Goal: Use online tool/utility: Utilize a website feature to perform a specific function

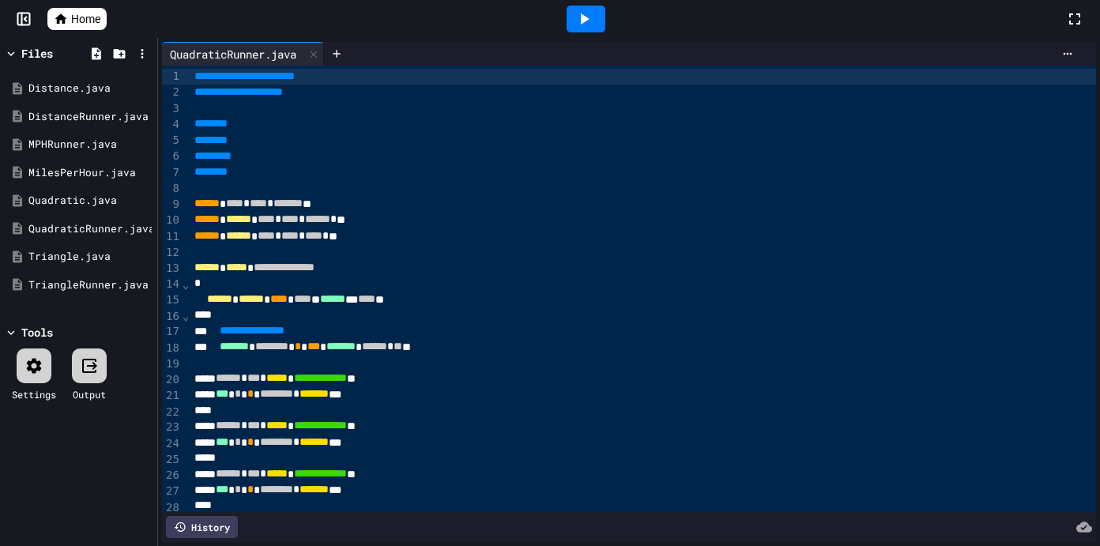
click at [581, 23] on icon at bounding box center [585, 18] width 9 height 11
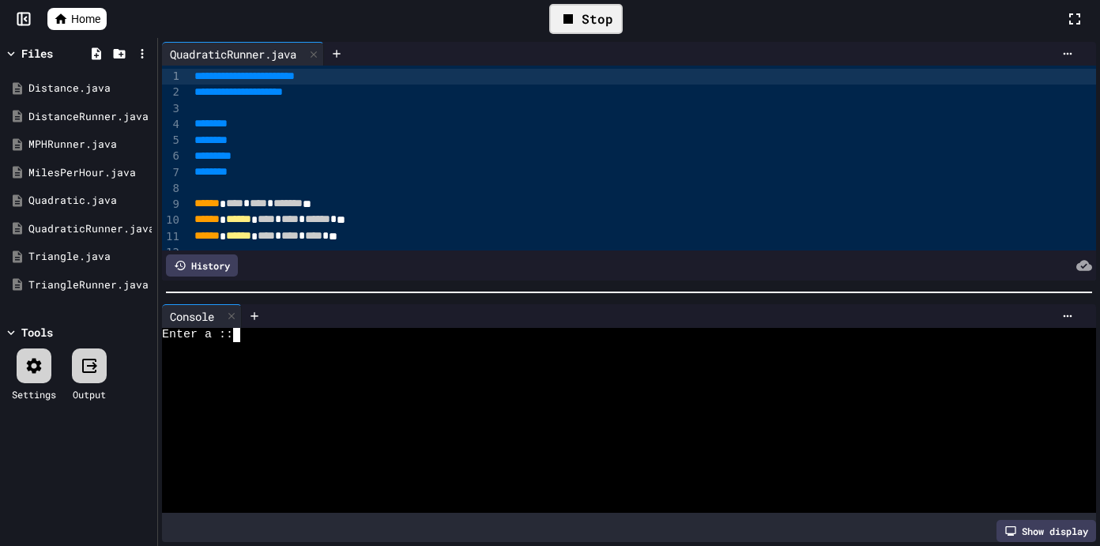
click at [496, 420] on div at bounding box center [621, 420] width 918 height 14
click at [588, 18] on div "Stop" at bounding box center [586, 19] width 74 height 30
click at [588, 18] on icon at bounding box center [585, 18] width 9 height 11
click at [397, 408] on div at bounding box center [621, 406] width 918 height 14
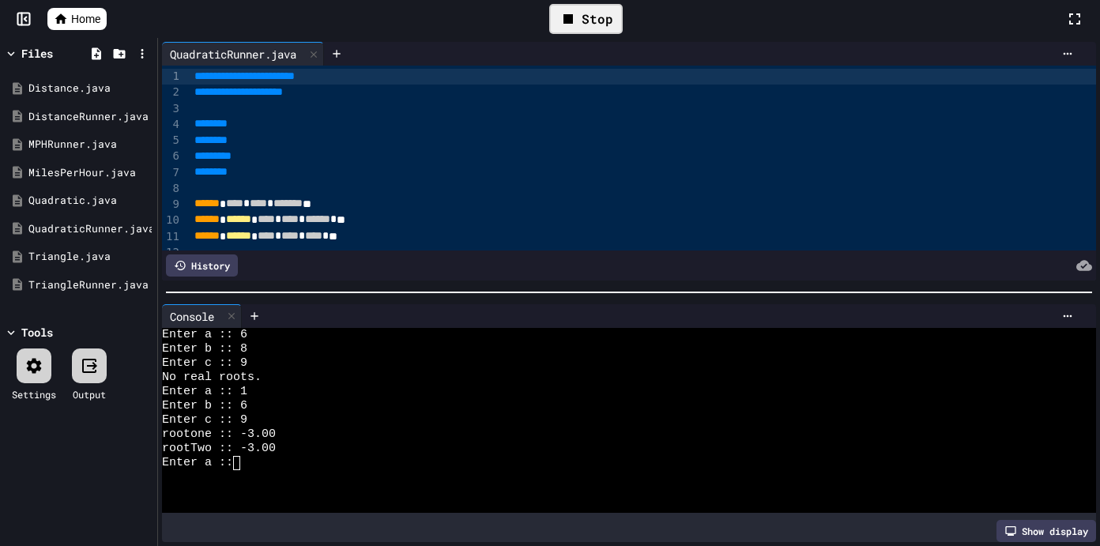
click at [595, 29] on div "Stop" at bounding box center [586, 19] width 74 height 30
click at [36, 355] on div at bounding box center [34, 366] width 35 height 35
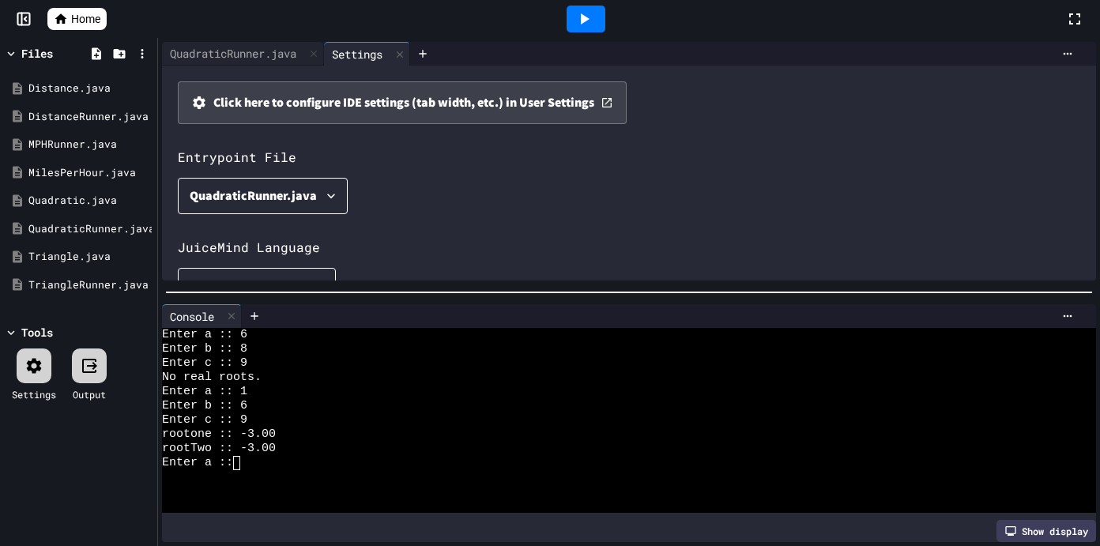
scroll to position [5, 0]
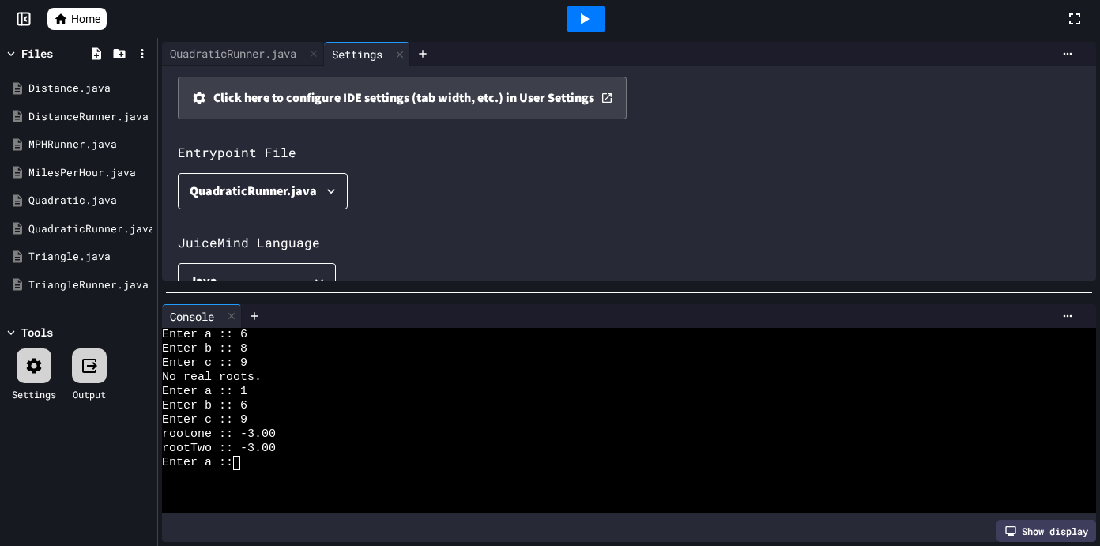
click at [313, 194] on div "QuadraticRunner.java" at bounding box center [253, 191] width 127 height 22
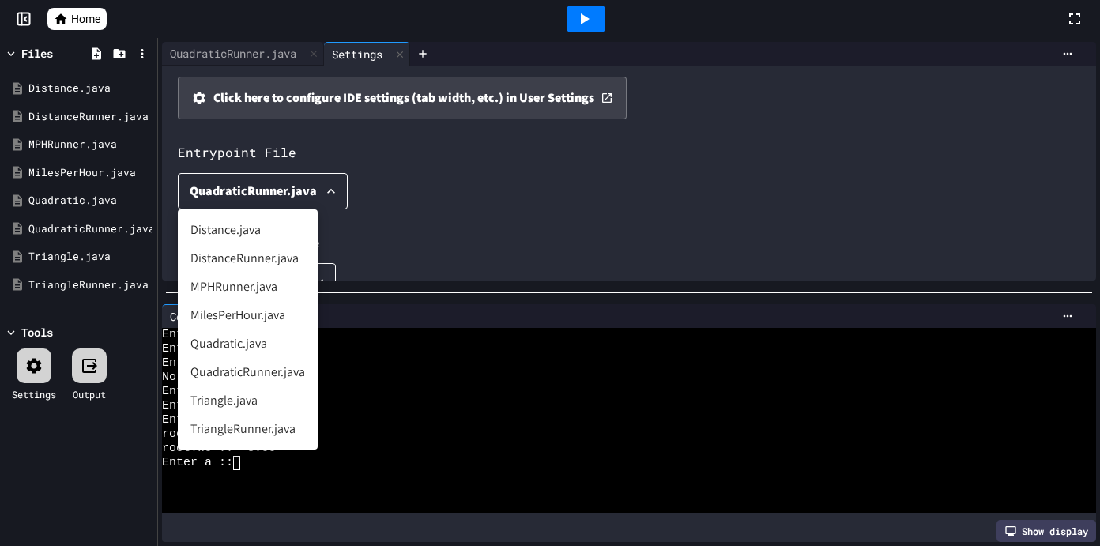
click at [243, 262] on li "DistanceRunner.java" at bounding box center [248, 258] width 140 height 28
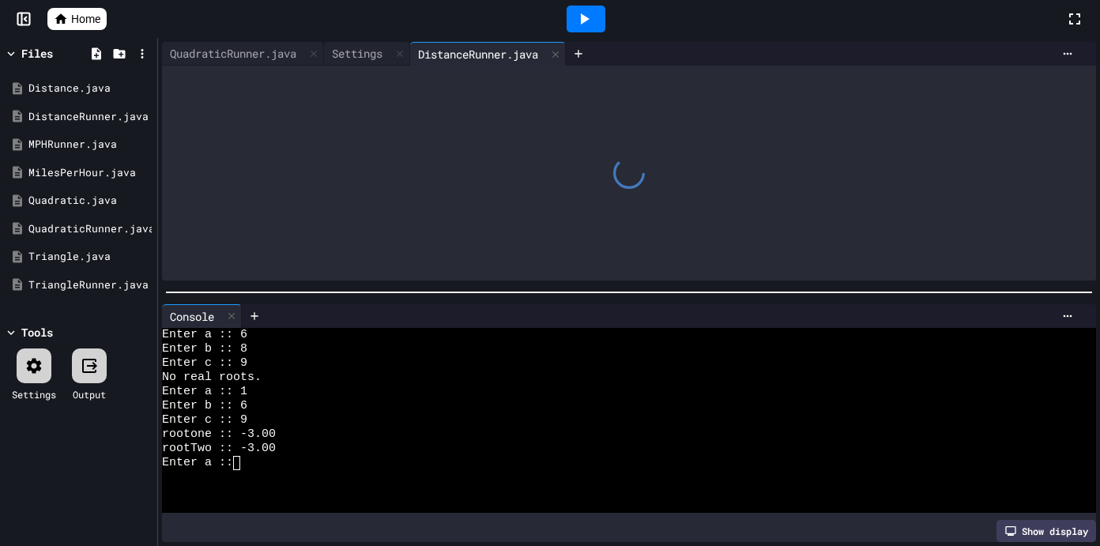
scroll to position [0, 0]
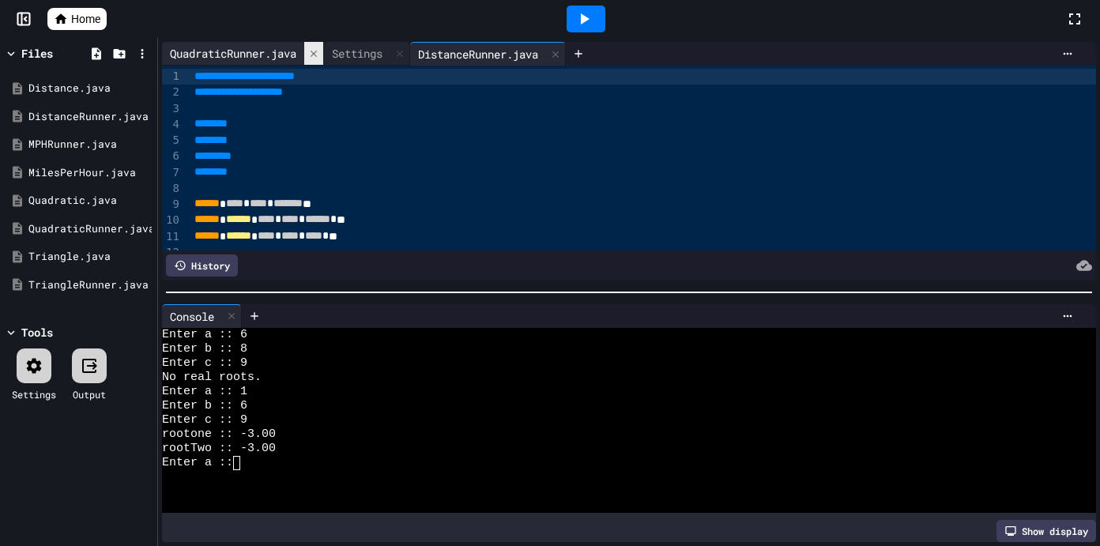
click at [319, 58] on icon at bounding box center [313, 53] width 11 height 11
click at [324, 58] on div "Settings" at bounding box center [357, 53] width 66 height 17
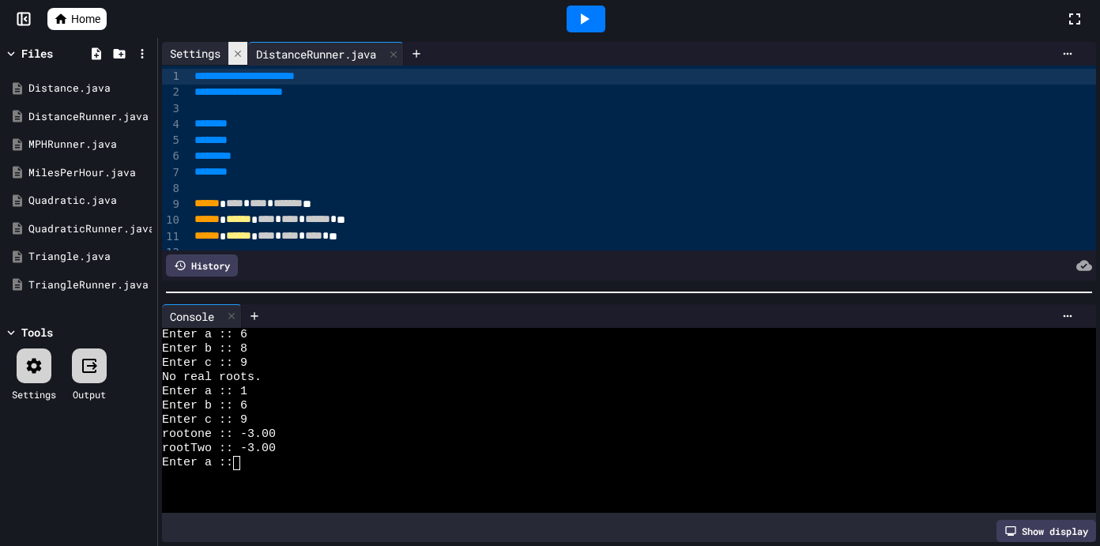
click at [236, 56] on icon at bounding box center [237, 53] width 11 height 11
click at [597, 25] on div at bounding box center [586, 19] width 39 height 27
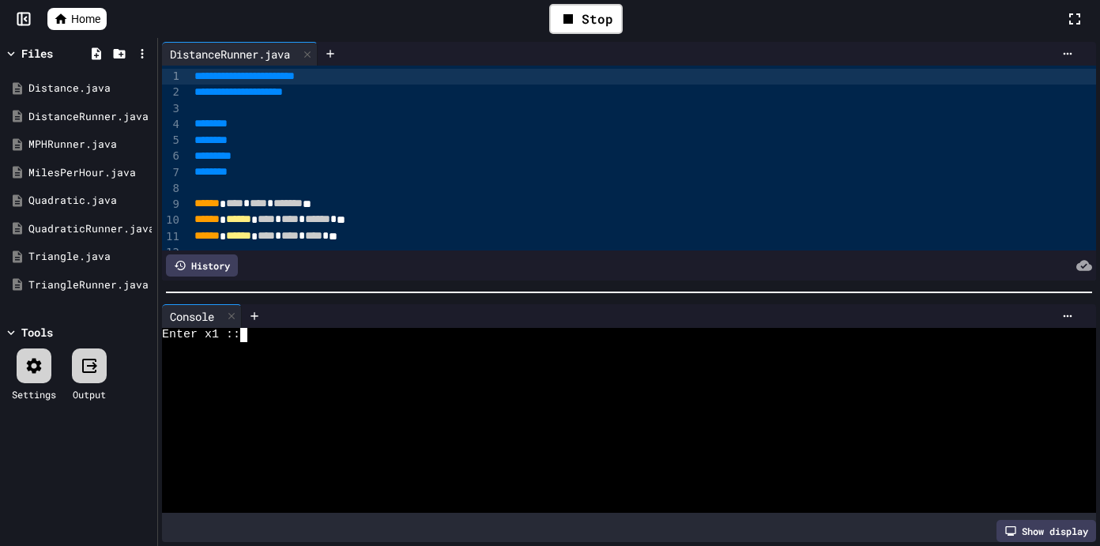
click at [307, 347] on div at bounding box center [621, 349] width 918 height 14
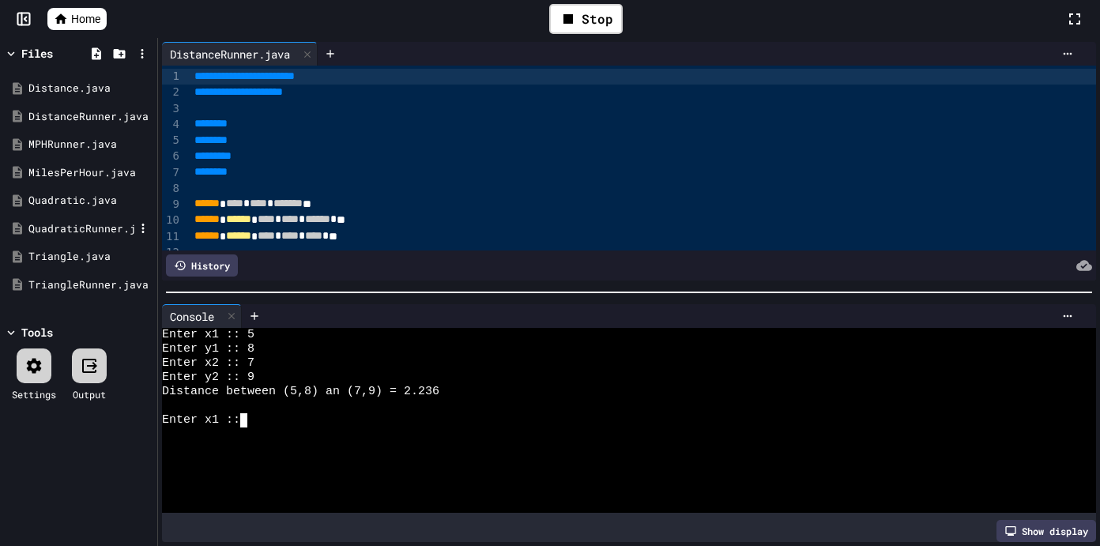
click at [111, 229] on div "QuadraticRunner.java" at bounding box center [81, 229] width 106 height 16
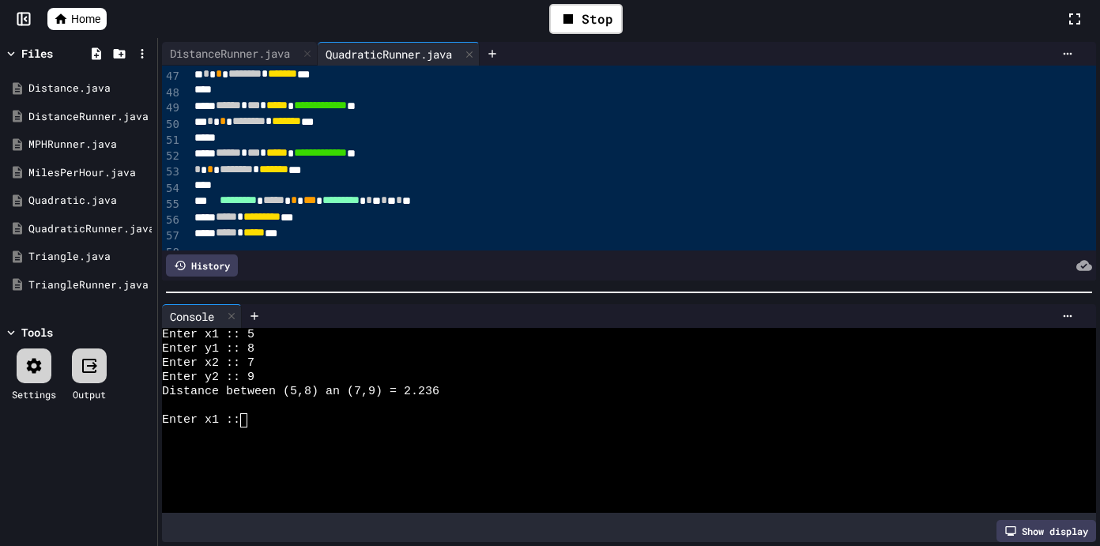
scroll to position [730, 0]
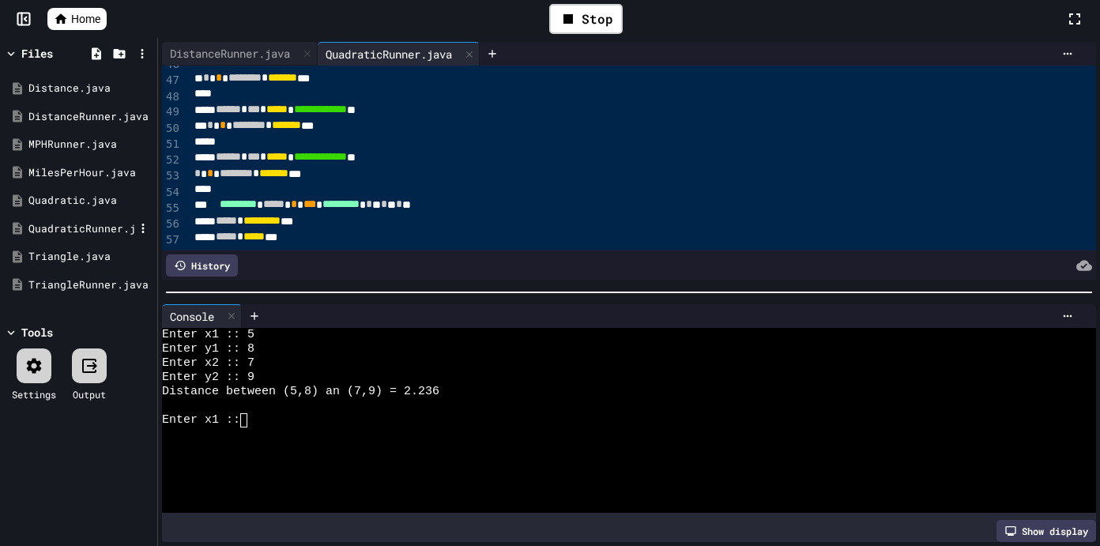
click at [71, 235] on div "QuadraticRunner.java" at bounding box center [81, 229] width 106 height 16
click at [71, 251] on div "Triangle.java" at bounding box center [81, 257] width 106 height 16
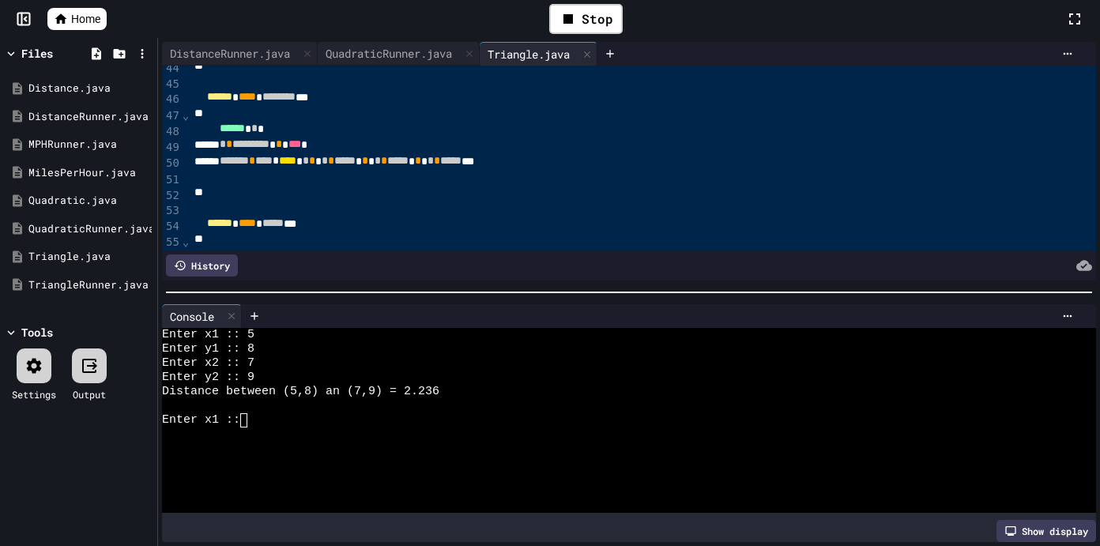
scroll to position [773, 0]
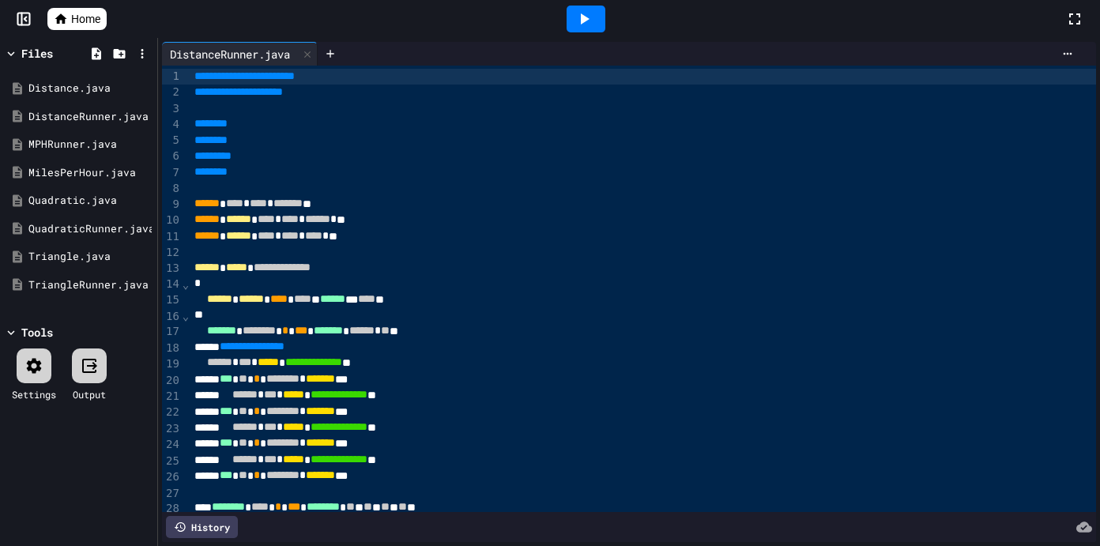
scroll to position [521, 0]
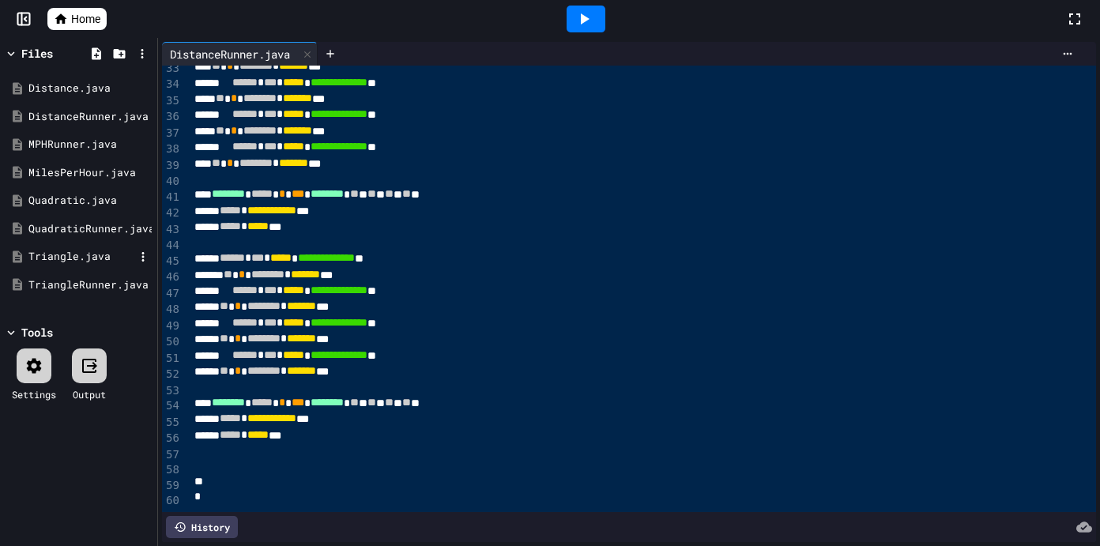
click at [80, 264] on div "Triangle.java" at bounding box center [78, 257] width 149 height 28
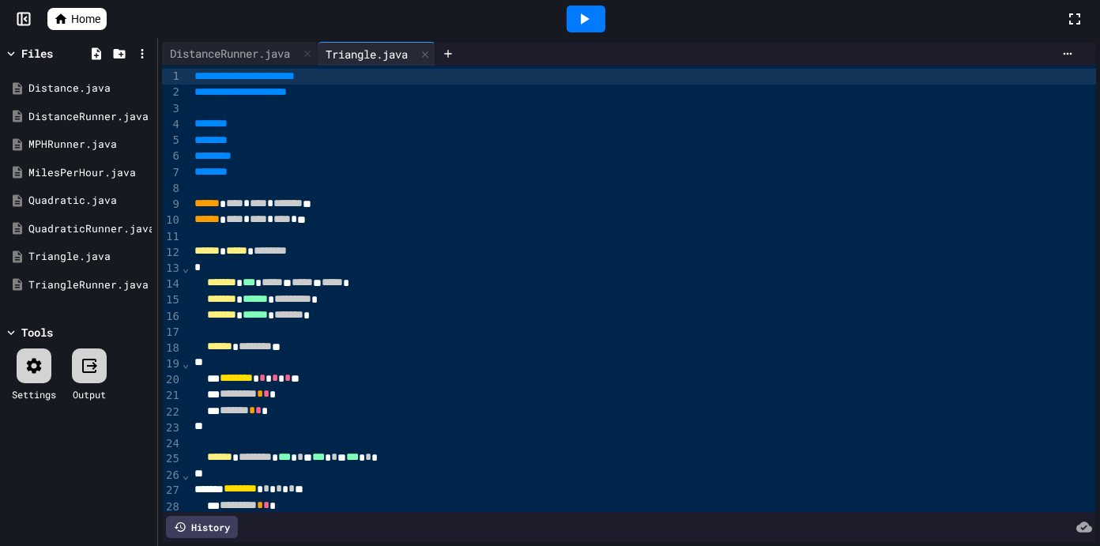
scroll to position [511, 0]
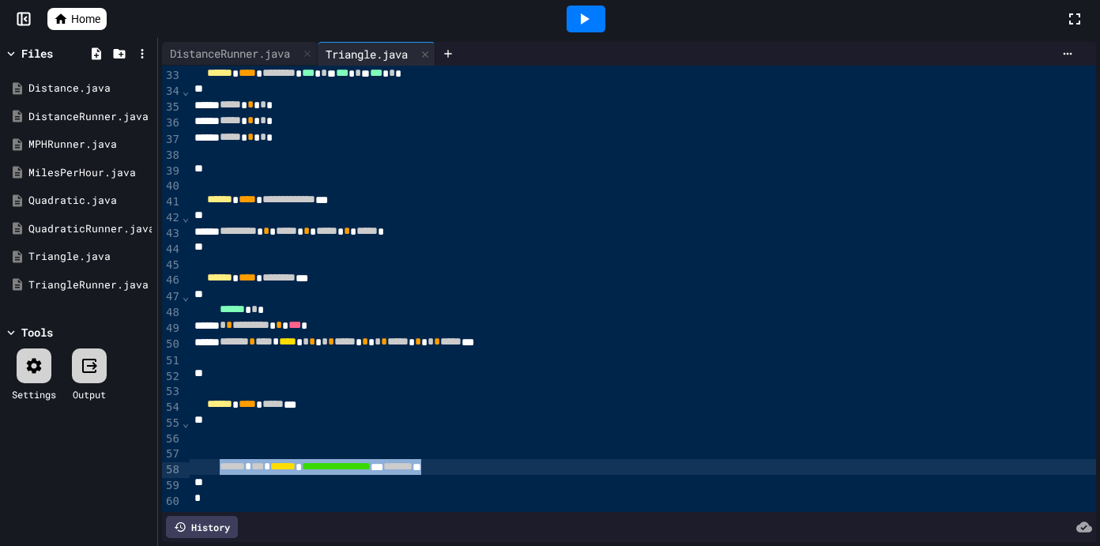
drag, startPoint x: 238, startPoint y: 472, endPoint x: 601, endPoint y: 472, distance: 363.6
click at [601, 472] on div "**********" at bounding box center [643, 467] width 907 height 16
click at [600, 487] on div "*" at bounding box center [643, 483] width 907 height 16
click at [371, 471] on span "**********" at bounding box center [336, 465] width 69 height 11
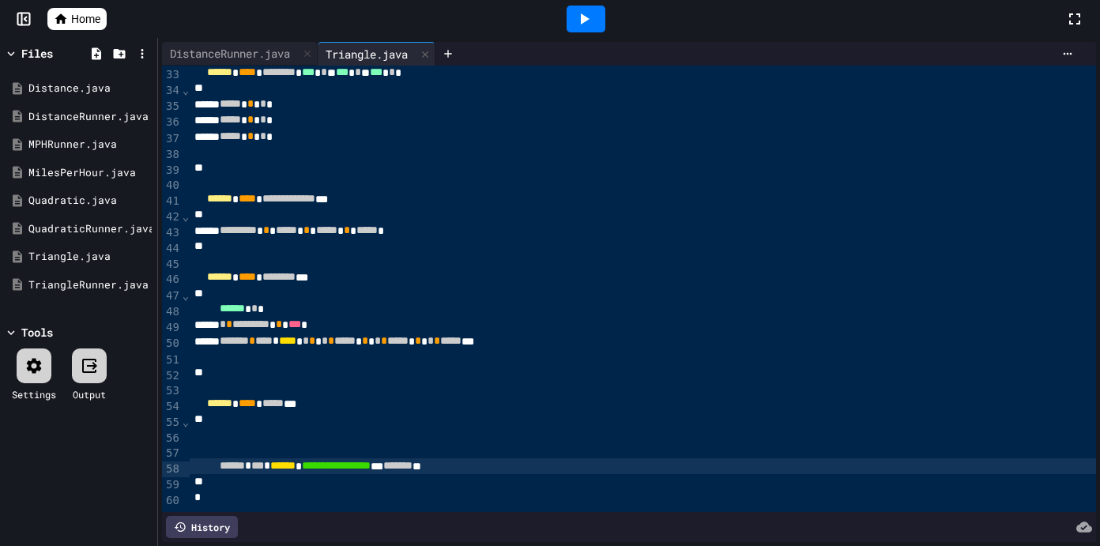
scroll to position [511, 0]
drag, startPoint x: 33, startPoint y: 95, endPoint x: 34, endPoint y: 112, distance: 17.4
click at [34, 95] on div "Distance.java" at bounding box center [89, 89] width 123 height 16
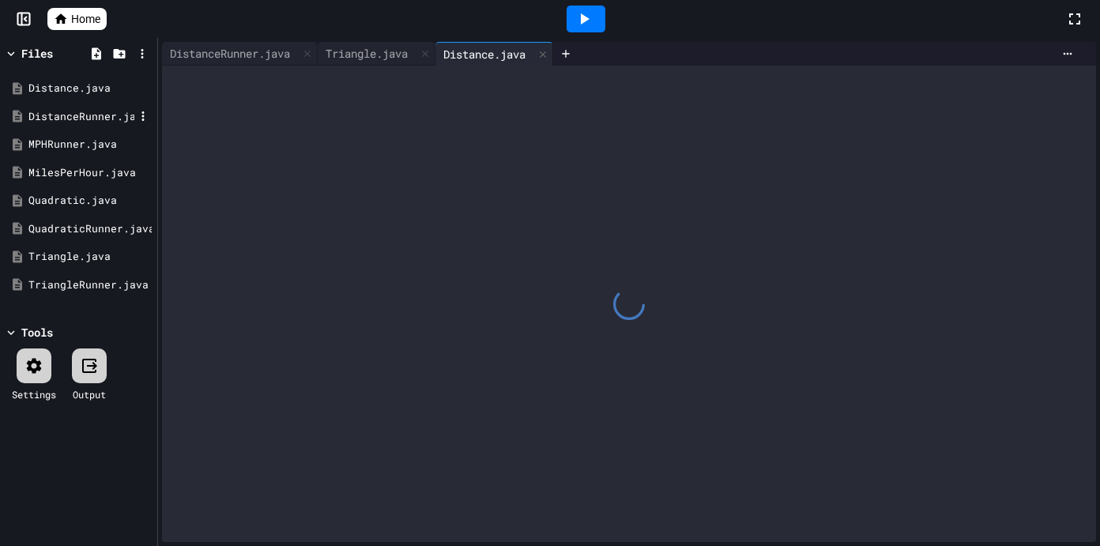
click at [34, 116] on div "DistanceRunner.java" at bounding box center [81, 117] width 106 height 16
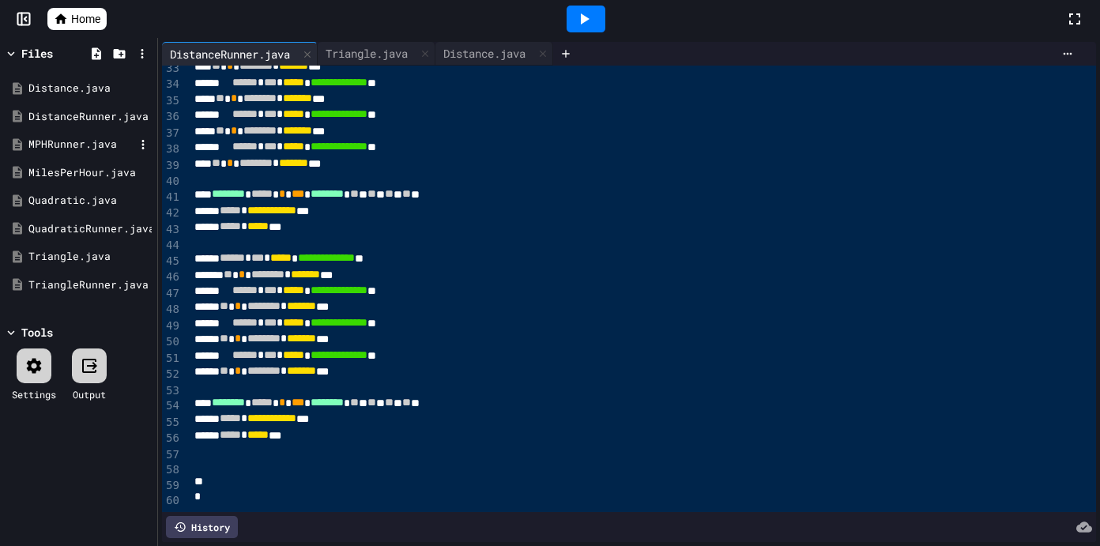
drag, startPoint x: 34, startPoint y: 135, endPoint x: 34, endPoint y: 149, distance: 14.2
click at [34, 135] on div "MPHRunner.java" at bounding box center [78, 144] width 149 height 28
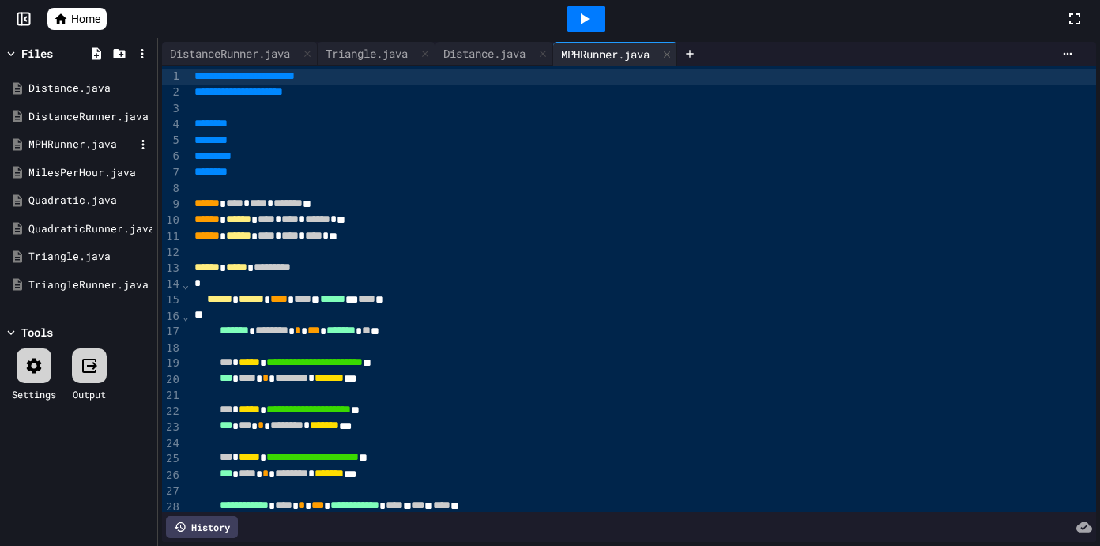
click at [34, 149] on div "MPHRunner.java" at bounding box center [81, 145] width 106 height 16
click at [34, 193] on div "Quadratic.java" at bounding box center [81, 201] width 106 height 16
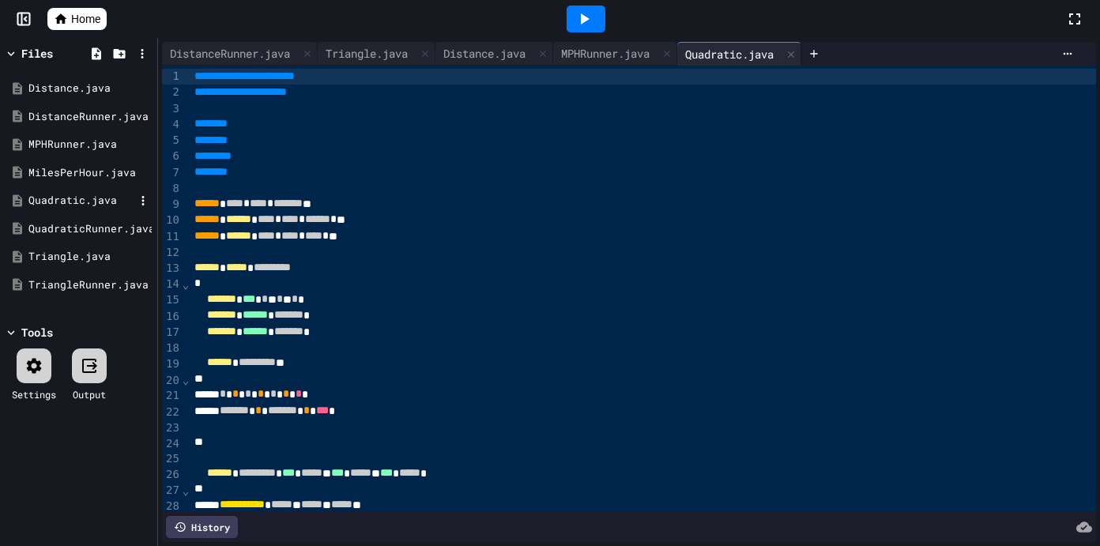
click at [34, 201] on div "Quadratic.java" at bounding box center [81, 201] width 106 height 16
click at [34, 228] on div "QuadraticRunner.java" at bounding box center [81, 229] width 106 height 16
click at [34, 229] on div "QuadraticRunner.java" at bounding box center [81, 229] width 106 height 16
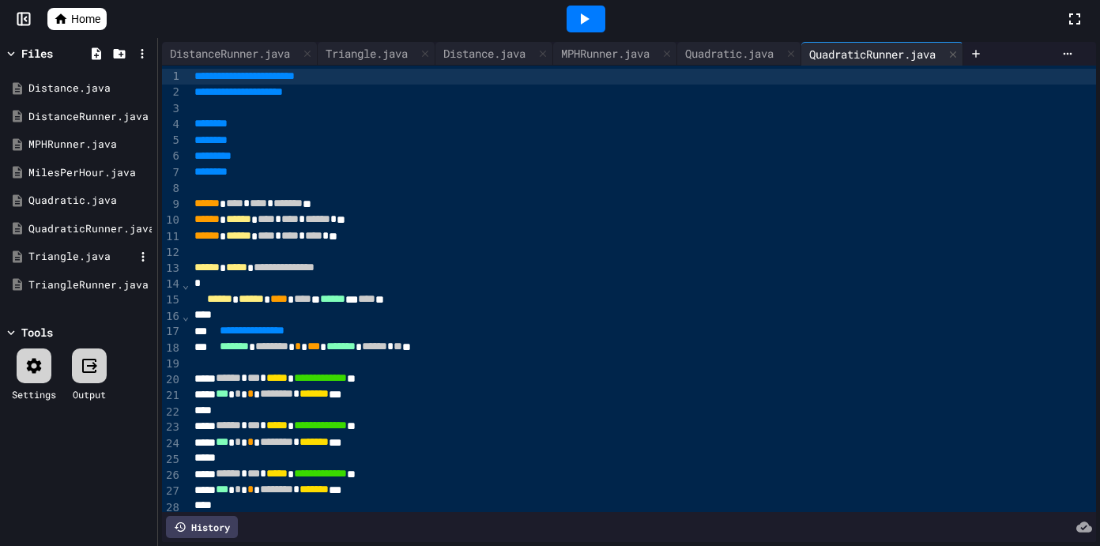
click at [34, 247] on div "Triangle.java" at bounding box center [78, 257] width 149 height 28
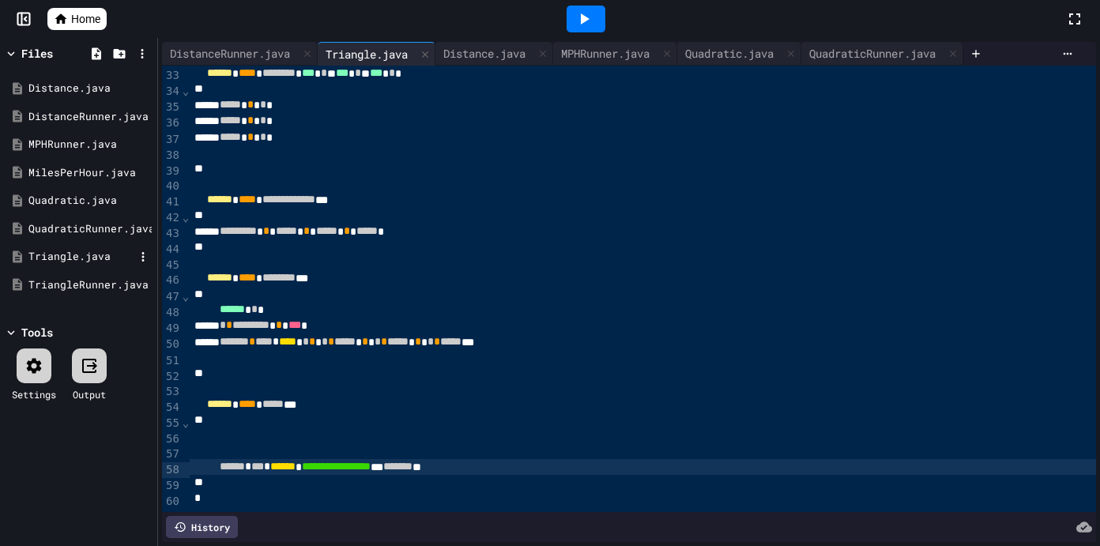
click at [35, 247] on div "Triangle.java" at bounding box center [78, 257] width 149 height 28
click at [590, 12] on icon at bounding box center [584, 18] width 19 height 19
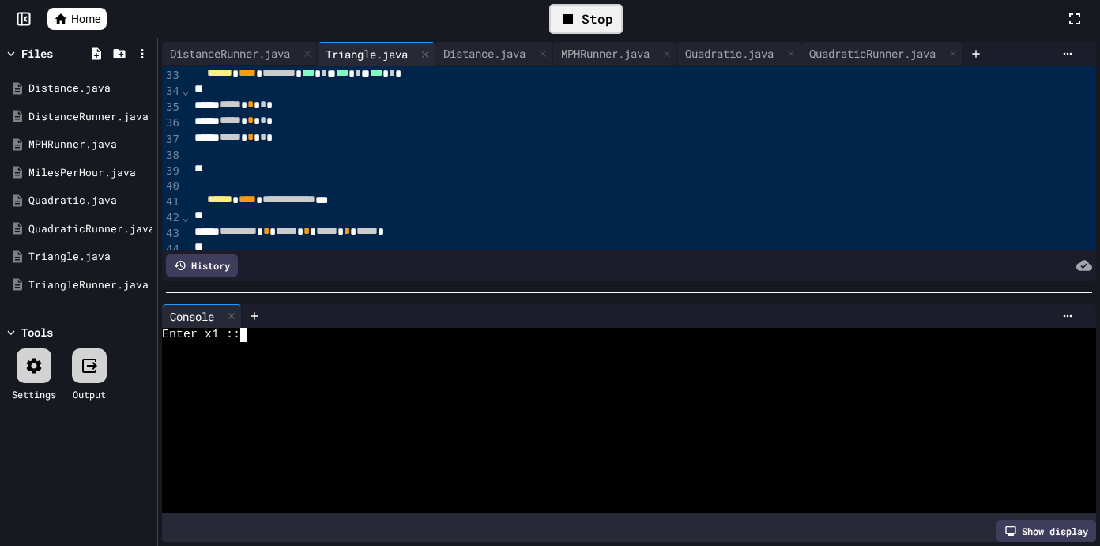
click at [397, 363] on div at bounding box center [621, 363] width 918 height 14
click at [40, 366] on icon at bounding box center [34, 365] width 15 height 15
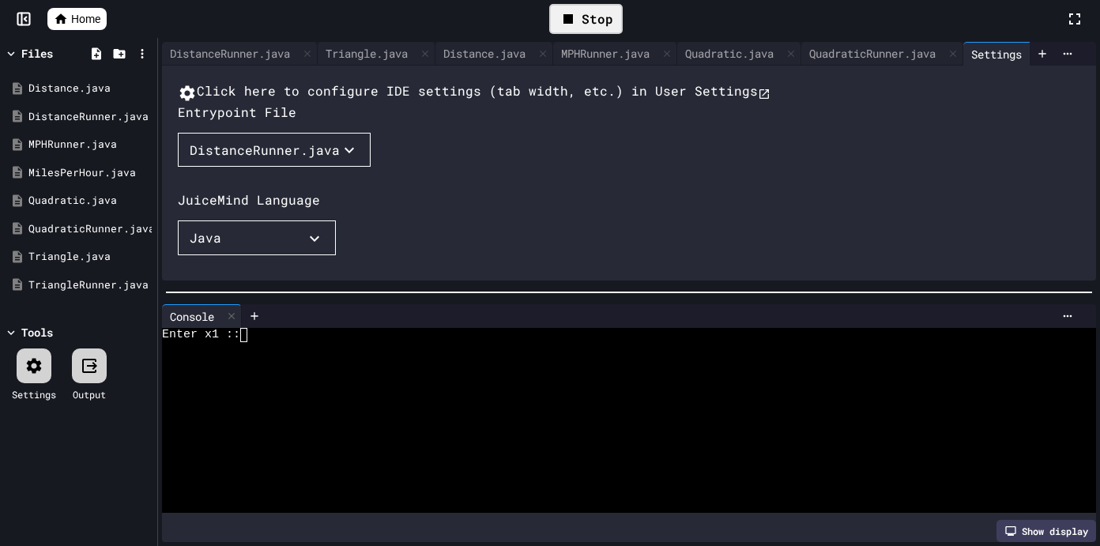
click at [233, 174] on div "Click here to configure IDE settings (tab width, etc.) in User Settings Entrypo…" at bounding box center [645, 259] width 934 height 356
click at [234, 160] on div "DistanceRunner.java" at bounding box center [265, 150] width 150 height 19
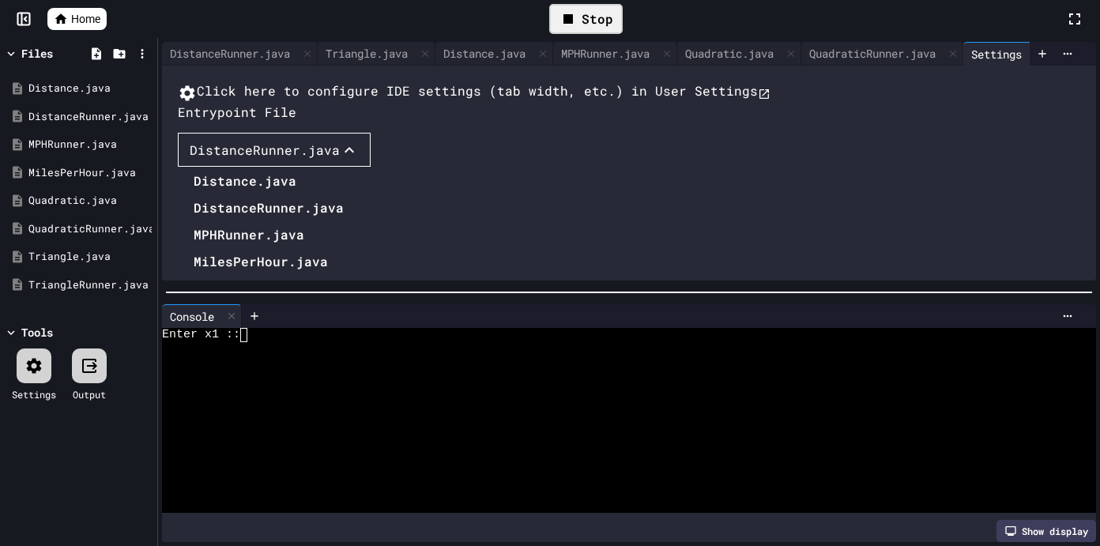
click at [249, 355] on li "Triangle.java" at bounding box center [273, 342] width 158 height 25
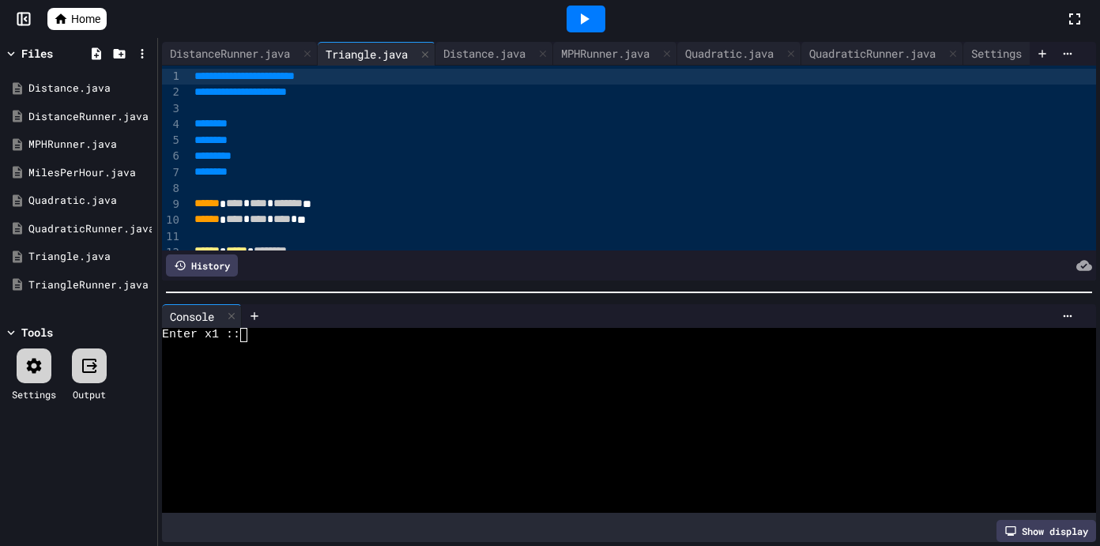
click at [568, 17] on div at bounding box center [586, 19] width 39 height 27
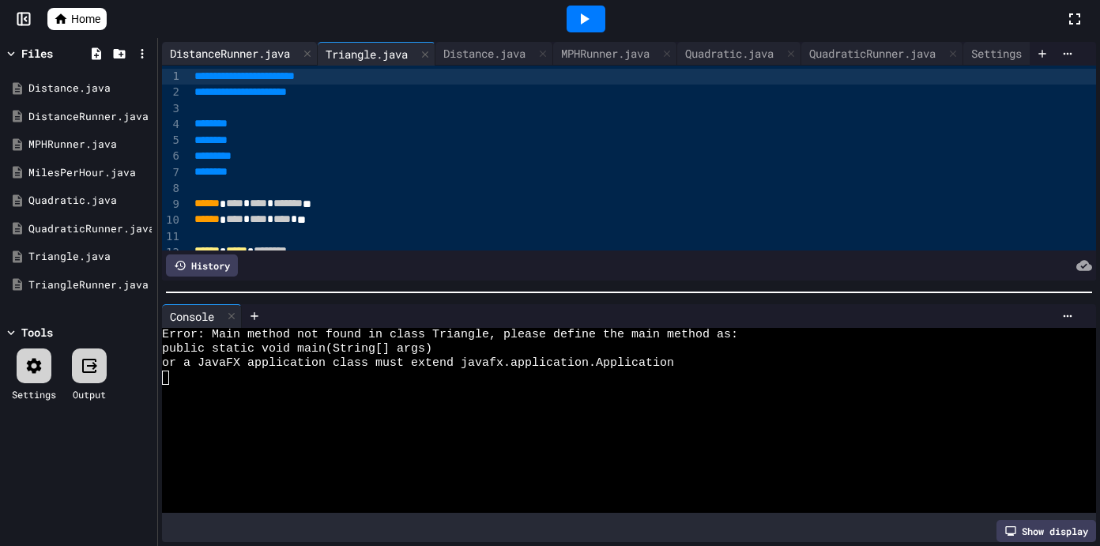
click at [292, 56] on div "DistanceRunner.java" at bounding box center [230, 53] width 136 height 17
click at [382, 55] on div "Triangle.java" at bounding box center [367, 53] width 98 height 17
click at [549, 57] on icon at bounding box center [542, 53] width 11 height 11
click at [540, 57] on div "MPHRunner.java" at bounding box center [488, 53] width 104 height 17
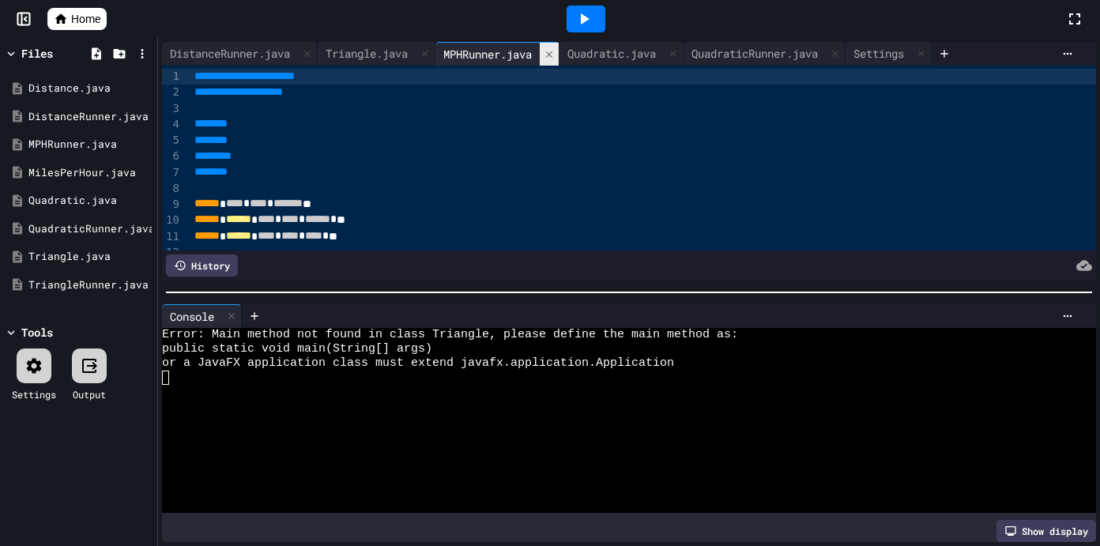
click at [540, 57] on div "MPHRunner.java" at bounding box center [488, 54] width 104 height 17
click at [555, 56] on icon at bounding box center [549, 54] width 11 height 11
click at [560, 56] on div "QuadraticRunner.java" at bounding box center [507, 54] width 142 height 17
click at [573, 53] on div "QuadraticRunner.java" at bounding box center [507, 54] width 142 height 17
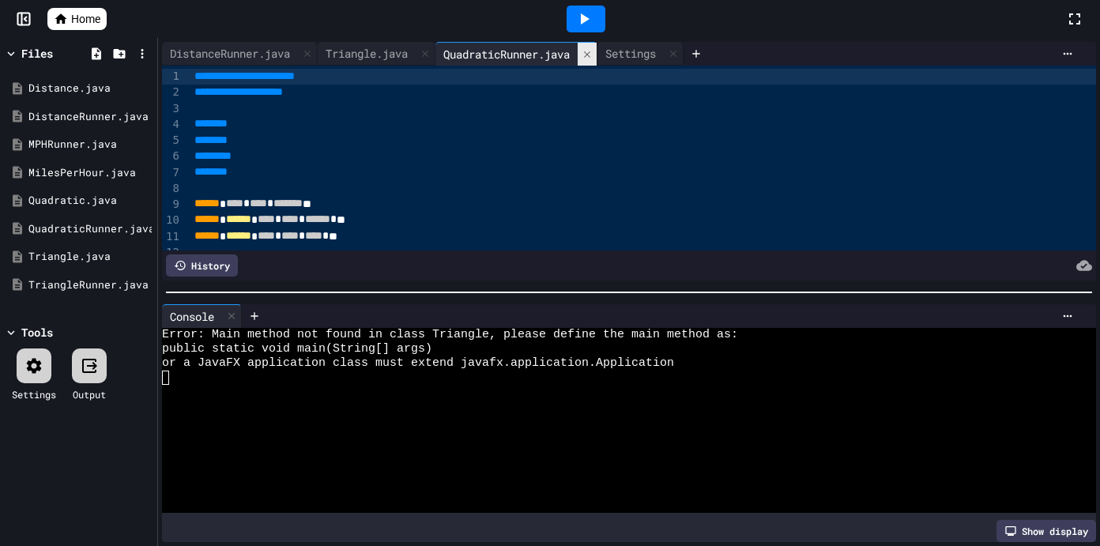
click at [593, 53] on icon at bounding box center [587, 54] width 11 height 11
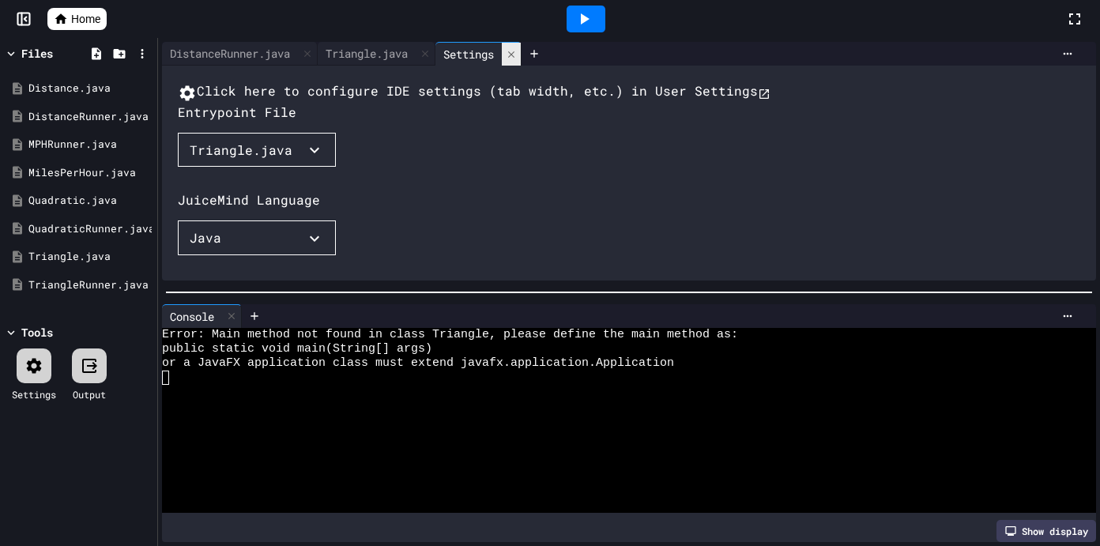
click at [517, 57] on icon at bounding box center [511, 54] width 11 height 11
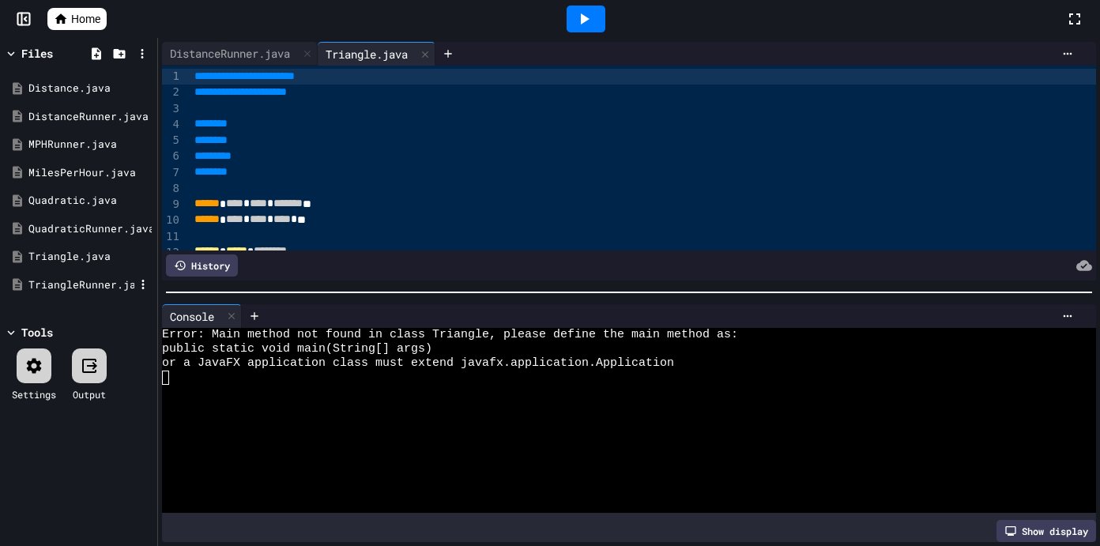
click at [70, 284] on div "TriangleRunner.java" at bounding box center [81, 285] width 106 height 16
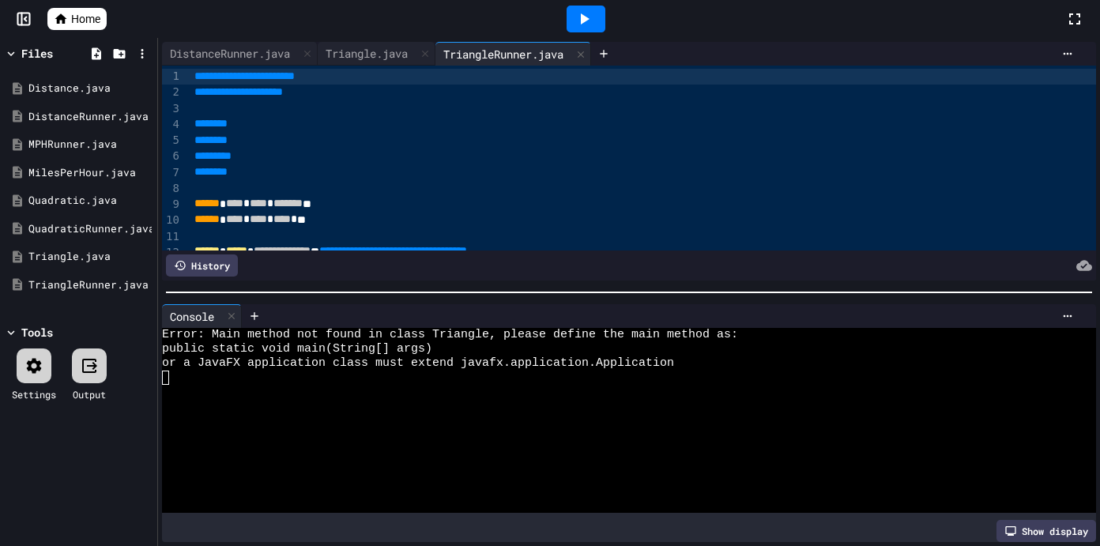
click at [47, 384] on div "Settings" at bounding box center [34, 375] width 44 height 53
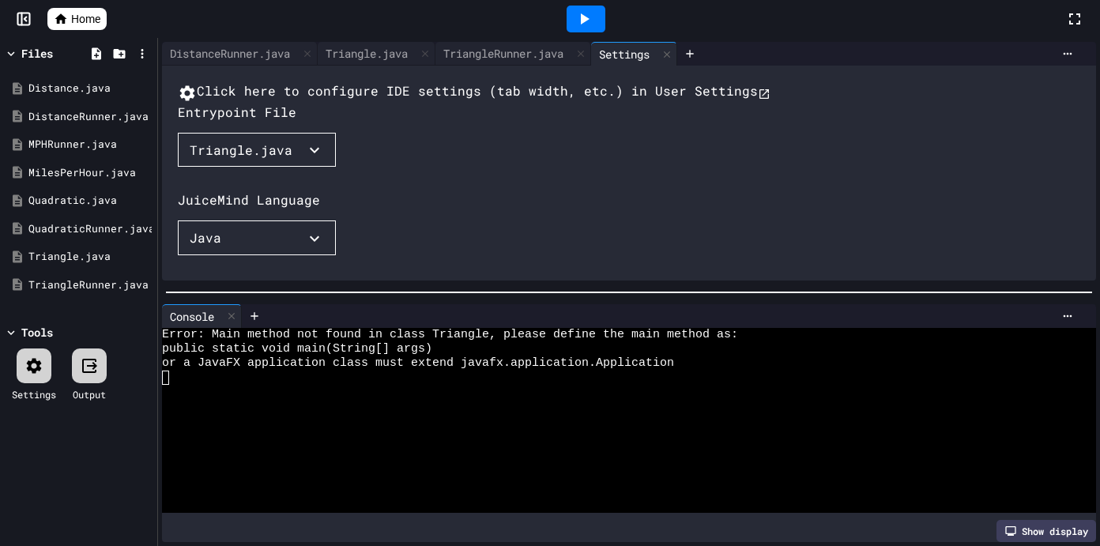
click at [234, 160] on div "Triangle.java" at bounding box center [241, 150] width 103 height 19
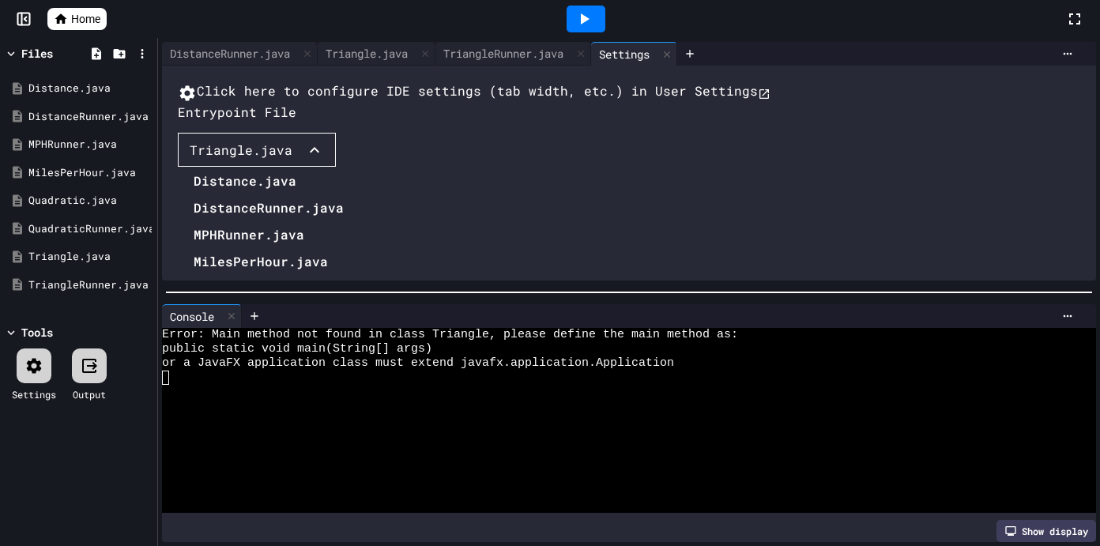
click at [245, 382] on ul "Distance.java DistanceRunner.java MPHRunner.java MilesPerHour.java Quadratic.ja…" at bounding box center [265, 274] width 174 height 213
click at [245, 382] on li "TriangleRunner.java" at bounding box center [273, 368] width 158 height 25
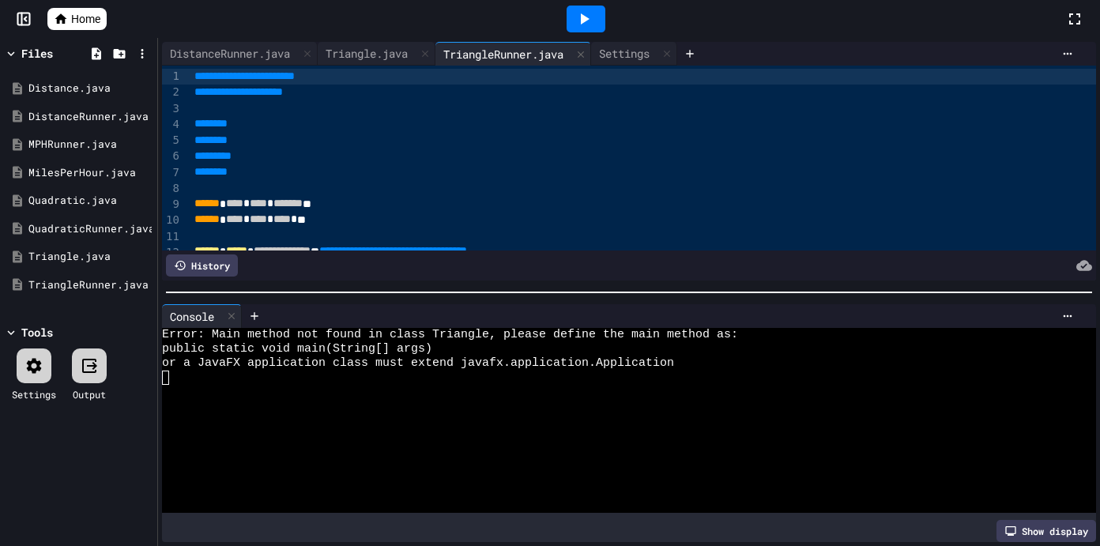
click at [604, 17] on div at bounding box center [586, 19] width 39 height 27
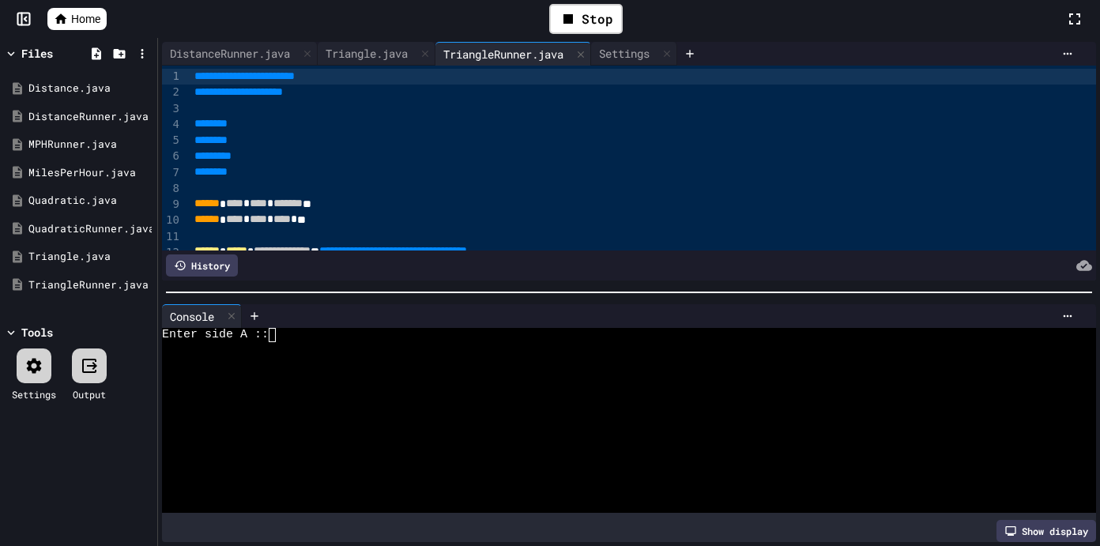
click at [413, 363] on div at bounding box center [621, 363] width 918 height 14
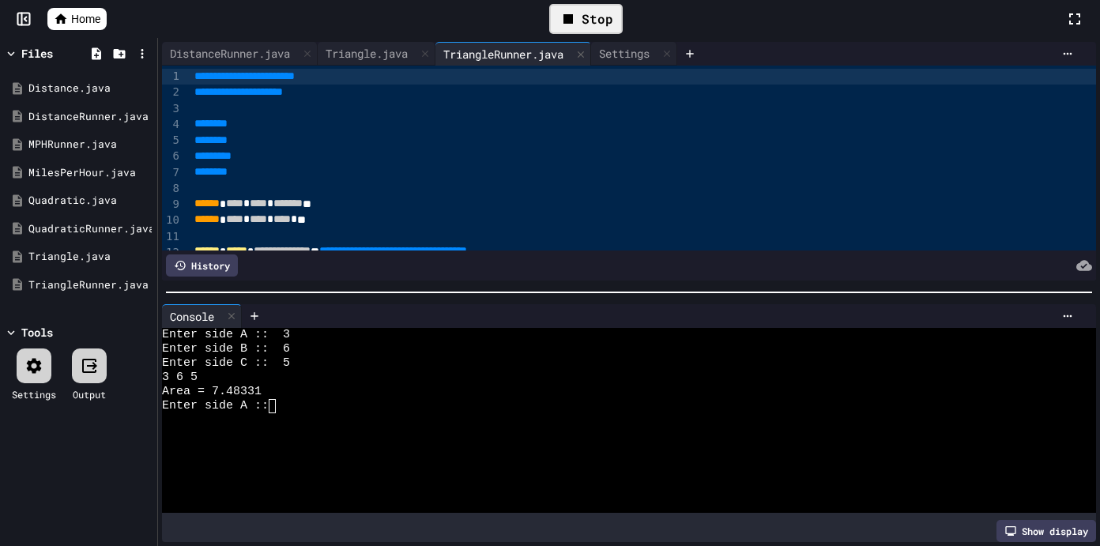
click at [593, 21] on div "Stop" at bounding box center [586, 19] width 74 height 30
click at [588, 16] on icon at bounding box center [584, 18] width 19 height 19
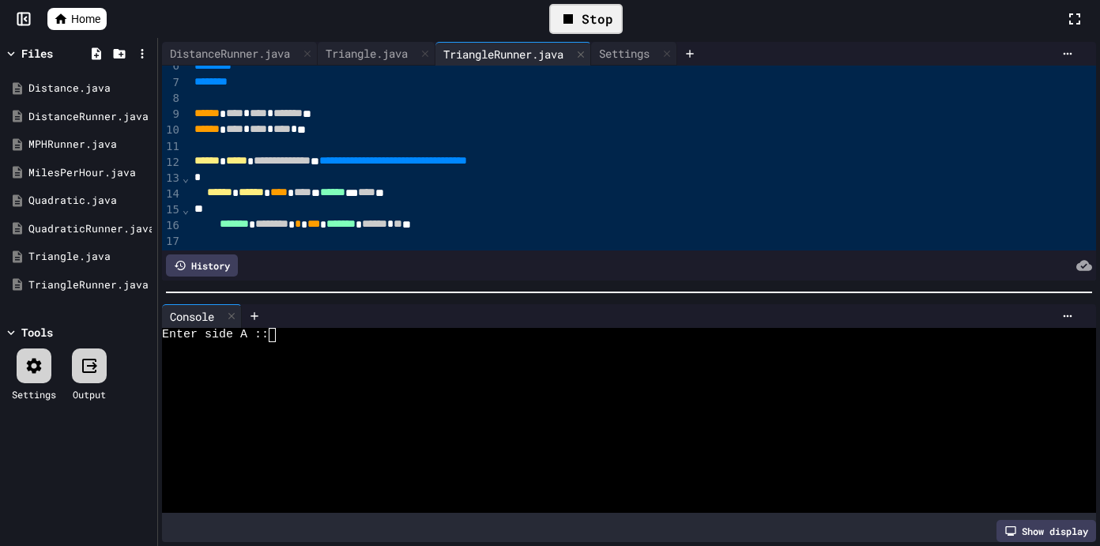
click at [287, 332] on textarea "Terminal input" at bounding box center [286, 335] width 7 height 14
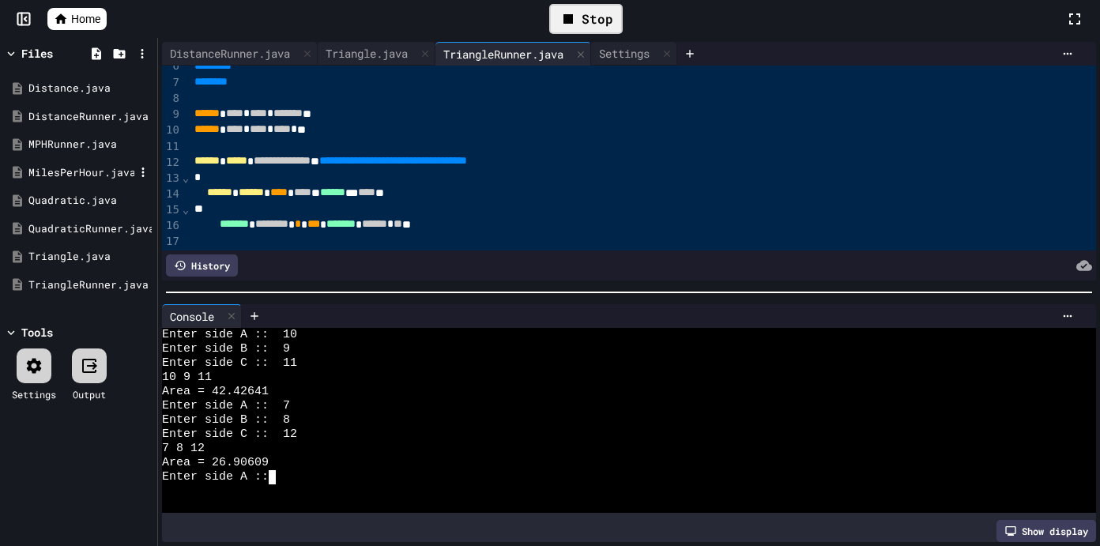
click at [109, 175] on div "MilesPerHour.java" at bounding box center [81, 173] width 106 height 16
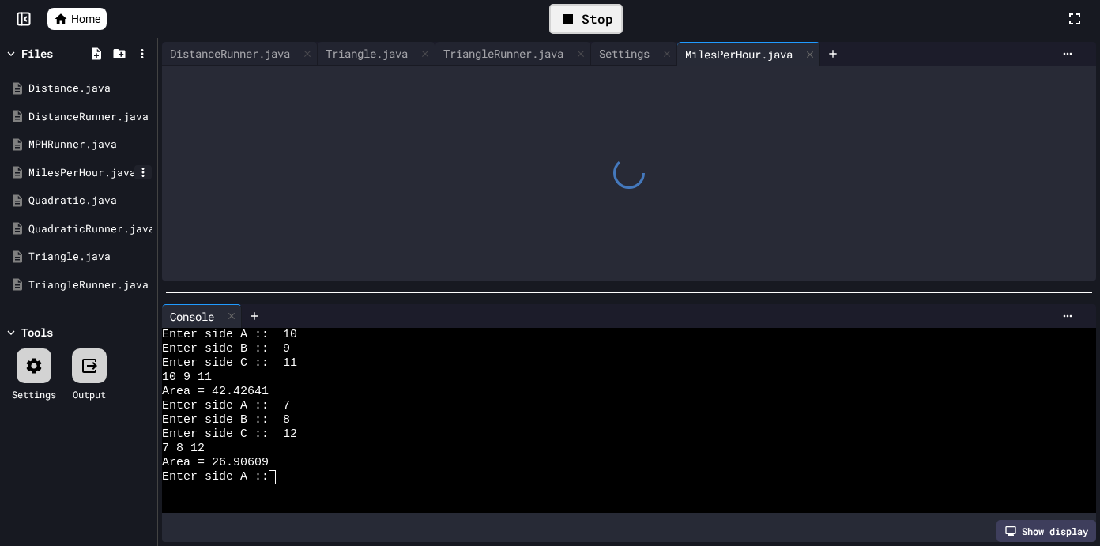
click at [144, 170] on icon at bounding box center [143, 172] width 14 height 14
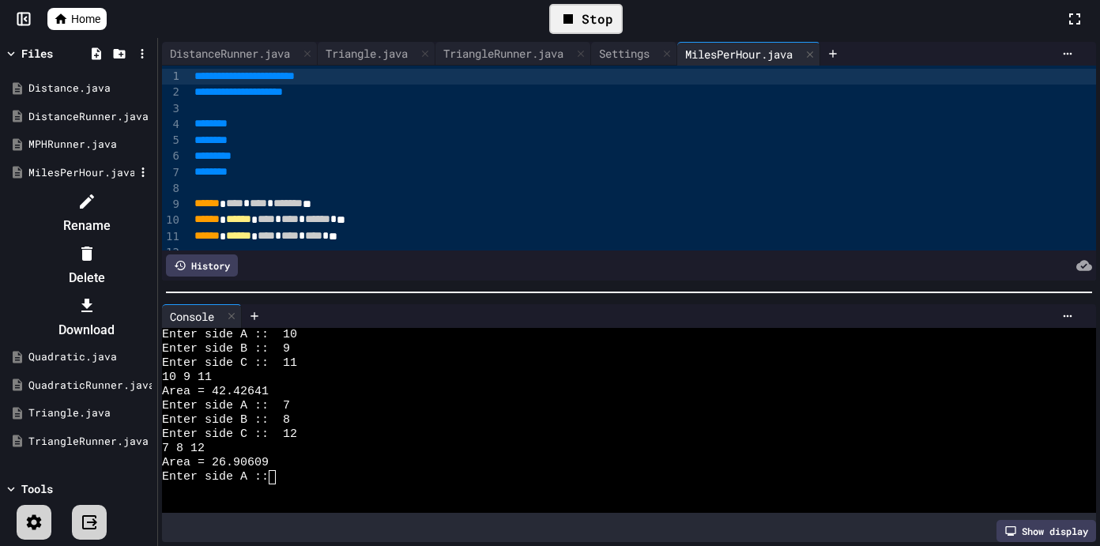
click at [81, 188] on div at bounding box center [78, 188] width 149 height 0
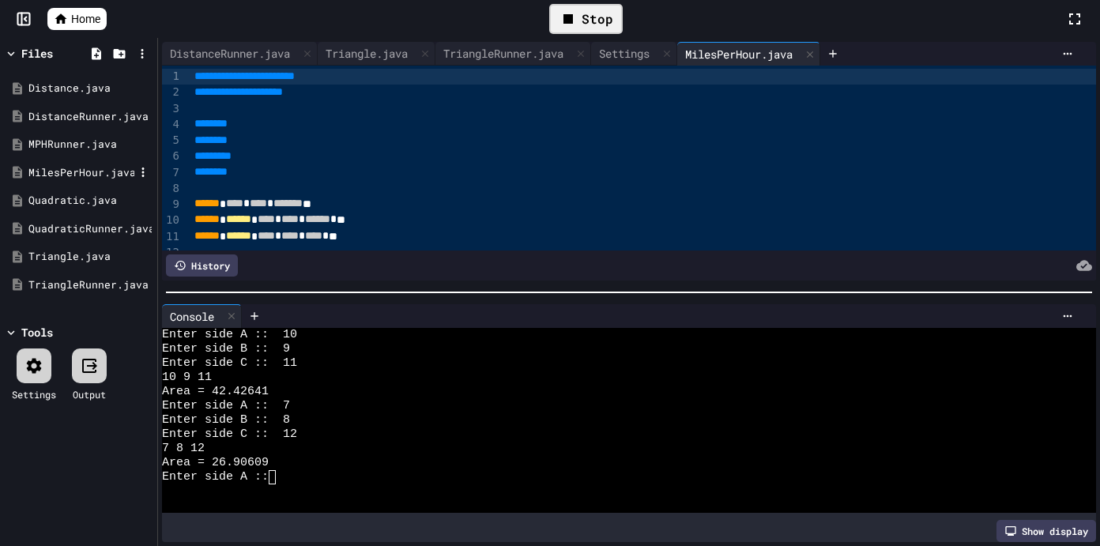
click at [85, 179] on div "MilesPerHour.java" at bounding box center [81, 173] width 106 height 16
click at [91, 176] on div "MilesPerHour.java" at bounding box center [81, 173] width 106 height 16
click at [580, 21] on div "Stop" at bounding box center [586, 19] width 74 height 30
click at [580, 21] on icon at bounding box center [584, 18] width 19 height 19
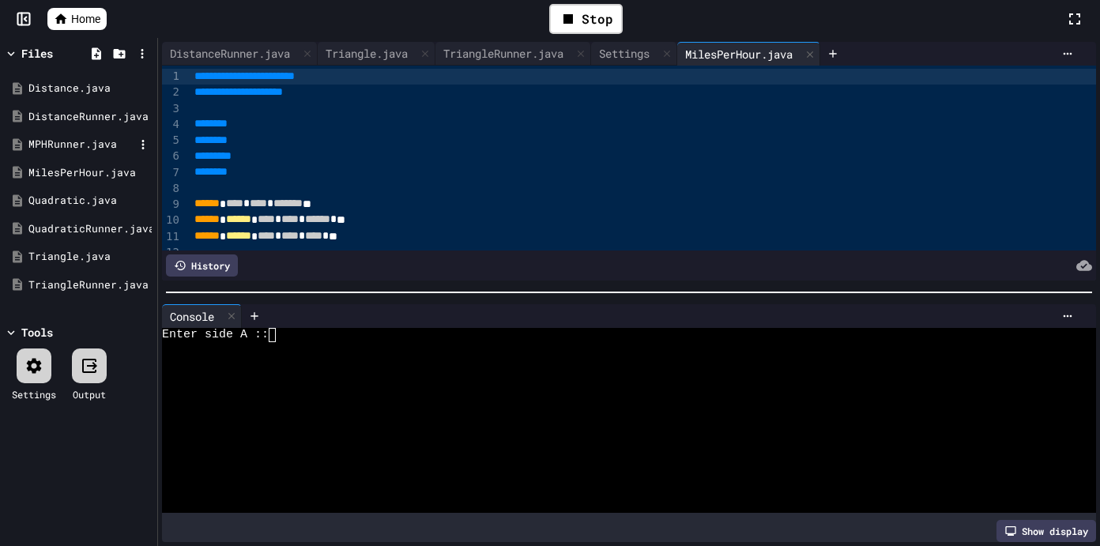
click at [96, 150] on div "MPHRunner.java" at bounding box center [81, 145] width 106 height 16
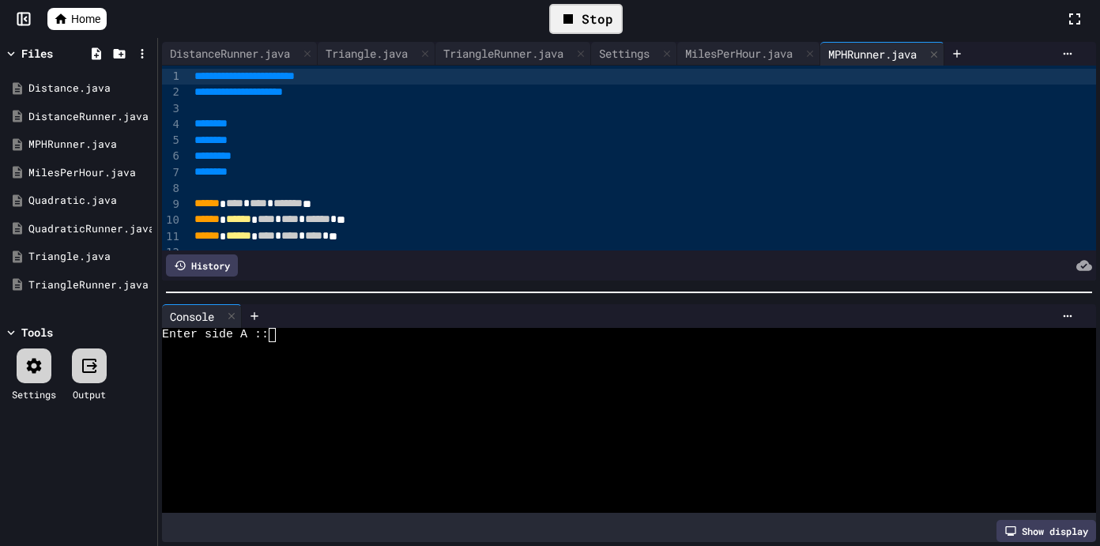
click at [586, 21] on div "Stop" at bounding box center [586, 19] width 74 height 30
click at [142, 147] on icon at bounding box center [143, 144] width 2 height 9
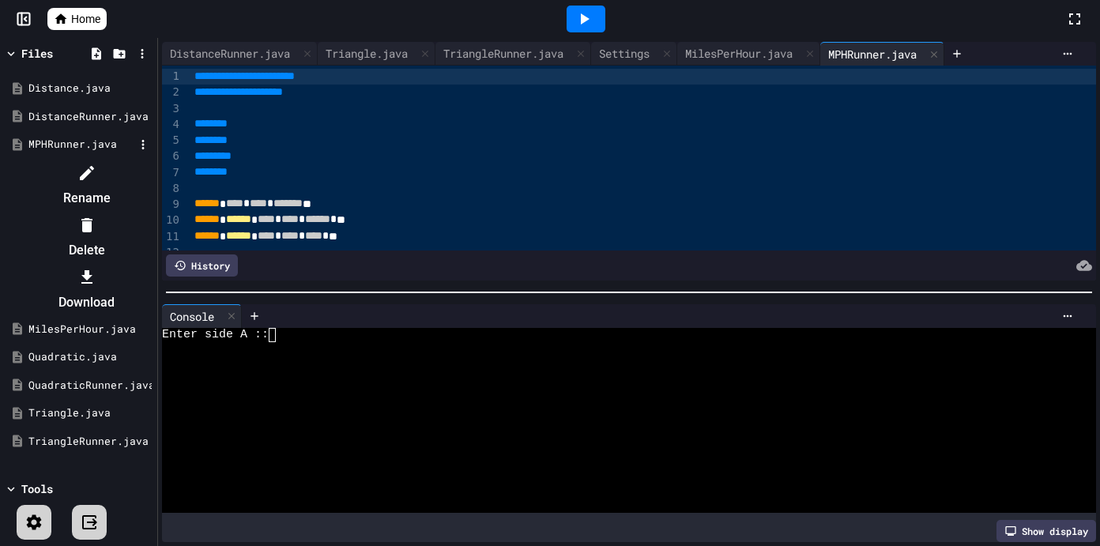
click at [130, 160] on div at bounding box center [78, 160] width 149 height 0
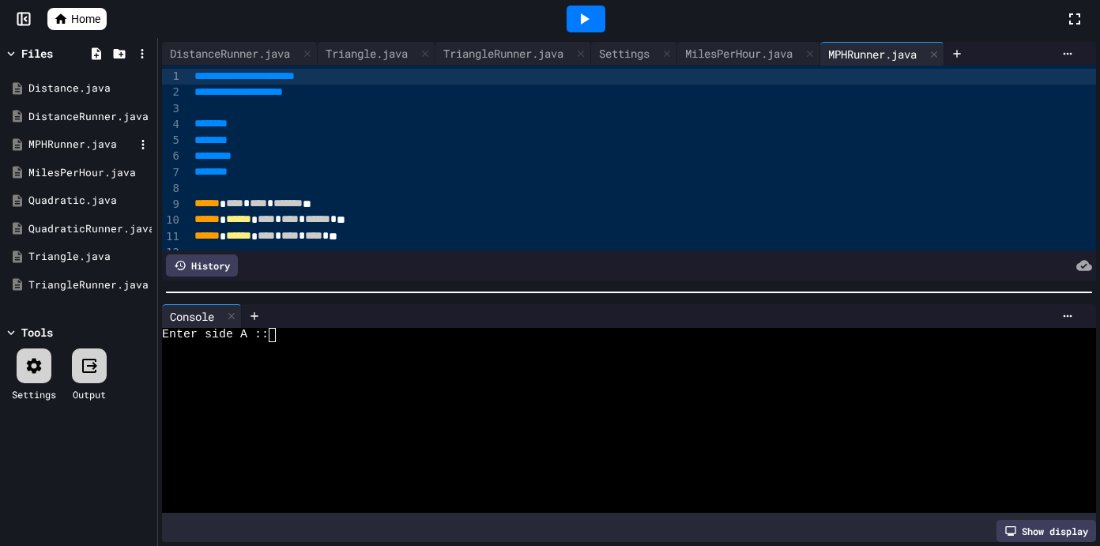
click at [113, 148] on div "MPHRunner.java" at bounding box center [81, 145] width 106 height 16
click at [112, 143] on div "MPHRunner.java" at bounding box center [81, 145] width 106 height 16
drag, startPoint x: 160, startPoint y: 195, endPoint x: 222, endPoint y: 195, distance: 62.4
click at [222, 195] on div "**********" at bounding box center [629, 161] width 942 height 247
click at [153, 326] on div "Tools" at bounding box center [78, 332] width 149 height 17
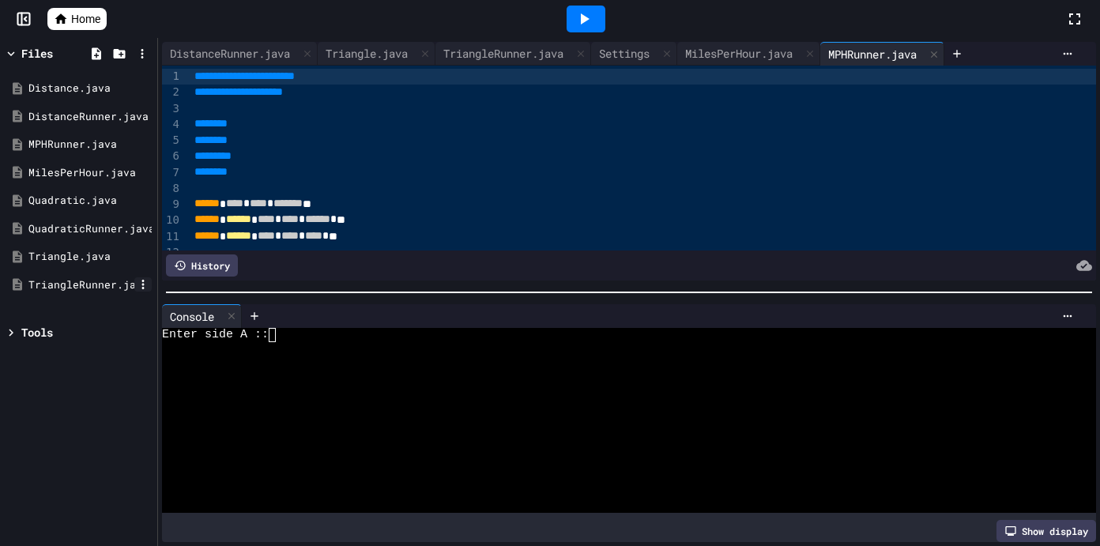
click at [146, 285] on icon at bounding box center [143, 284] width 14 height 14
click at [114, 300] on div at bounding box center [78, 300] width 149 height 0
click at [140, 229] on icon at bounding box center [143, 228] width 14 height 14
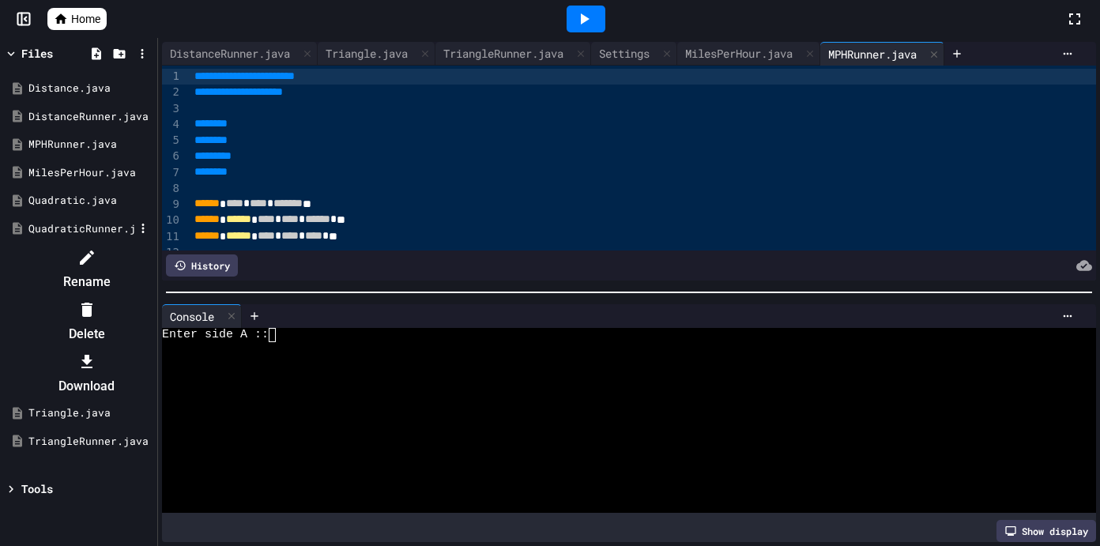
click at [90, 244] on div at bounding box center [78, 244] width 149 height 0
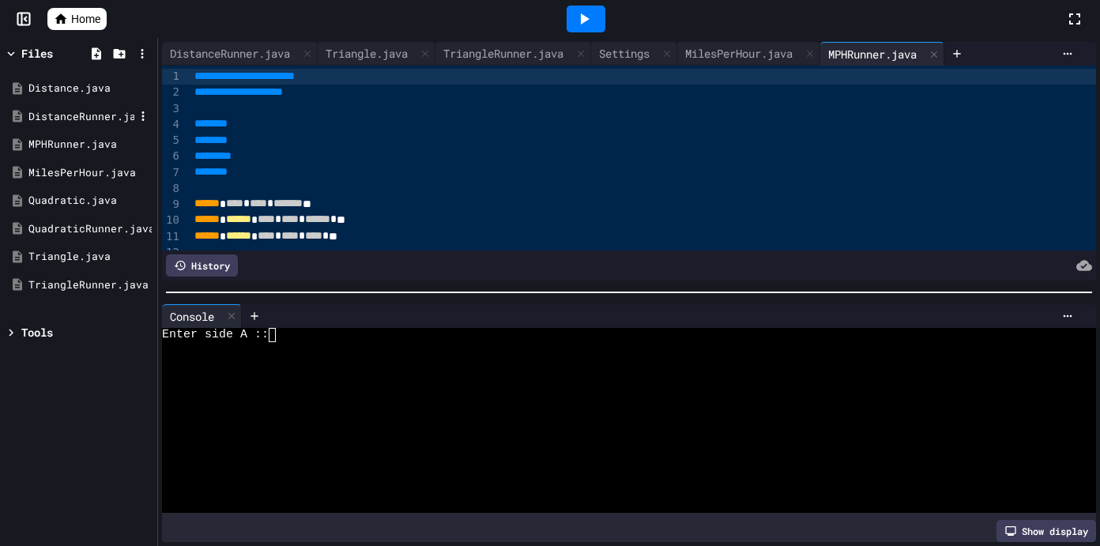
click at [113, 123] on div "DistanceRunner.java" at bounding box center [81, 117] width 106 height 16
click at [113, 119] on div "DistanceRunner.java" at bounding box center [81, 117] width 106 height 16
click at [110, 153] on div "MPHRunner.java" at bounding box center [78, 144] width 149 height 28
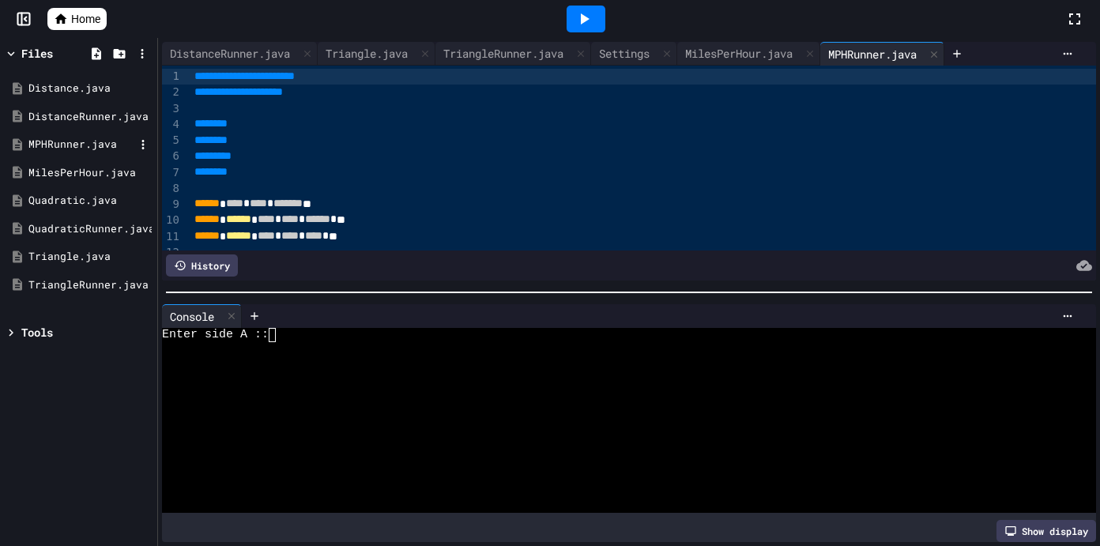
click at [110, 153] on div "MPHRunner.java" at bounding box center [78, 144] width 149 height 28
click at [601, 18] on div at bounding box center [586, 19] width 39 height 27
click at [601, 18] on div "Stop" at bounding box center [586, 19] width 74 height 30
click at [37, 331] on div "Tools" at bounding box center [37, 332] width 32 height 17
click at [33, 374] on icon at bounding box center [34, 365] width 19 height 19
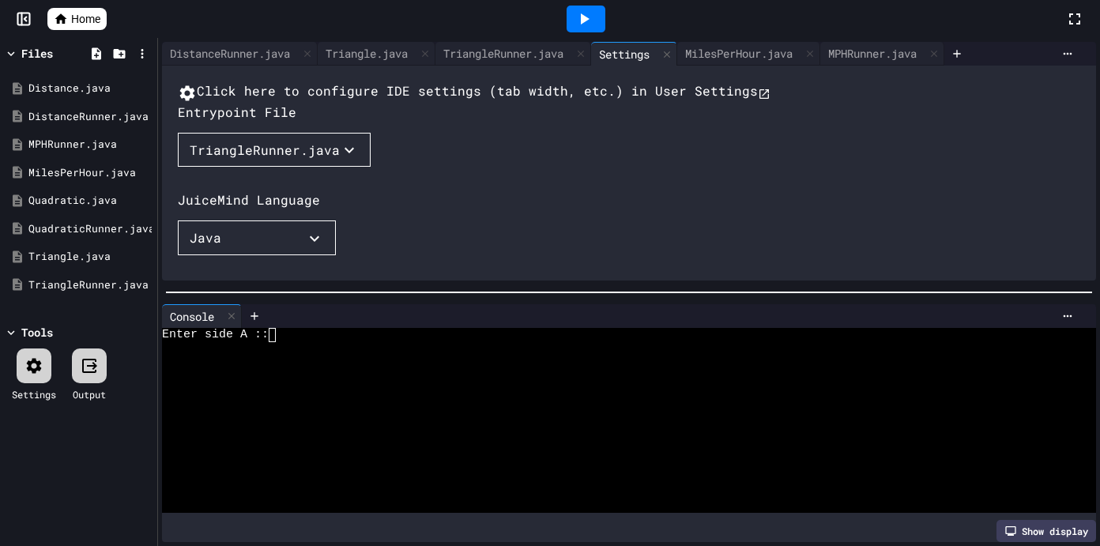
click at [244, 160] on div "TriangleRunner.java" at bounding box center [265, 150] width 150 height 19
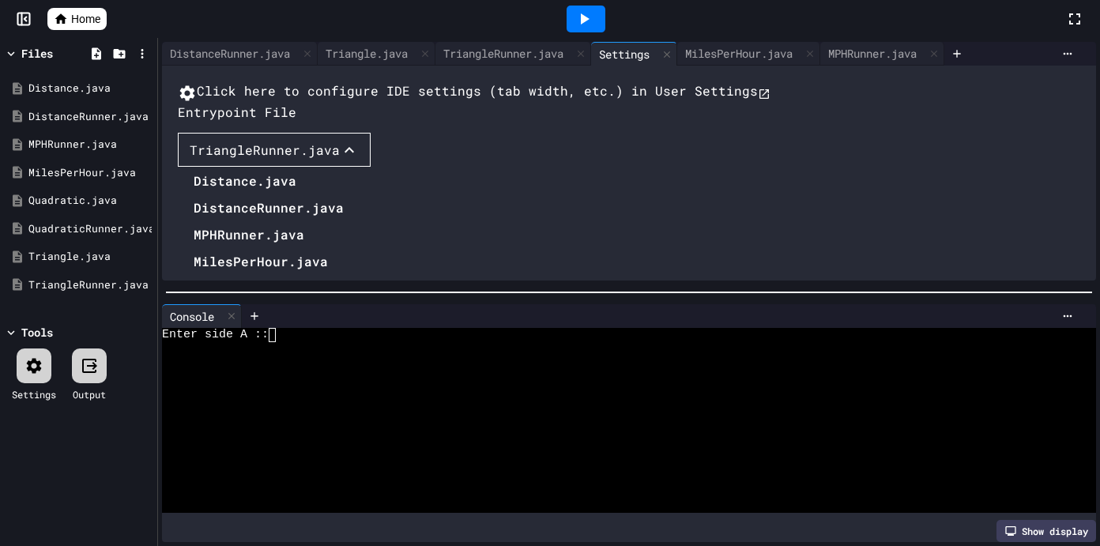
click at [258, 247] on li "MPHRunner.java" at bounding box center [273, 234] width 158 height 25
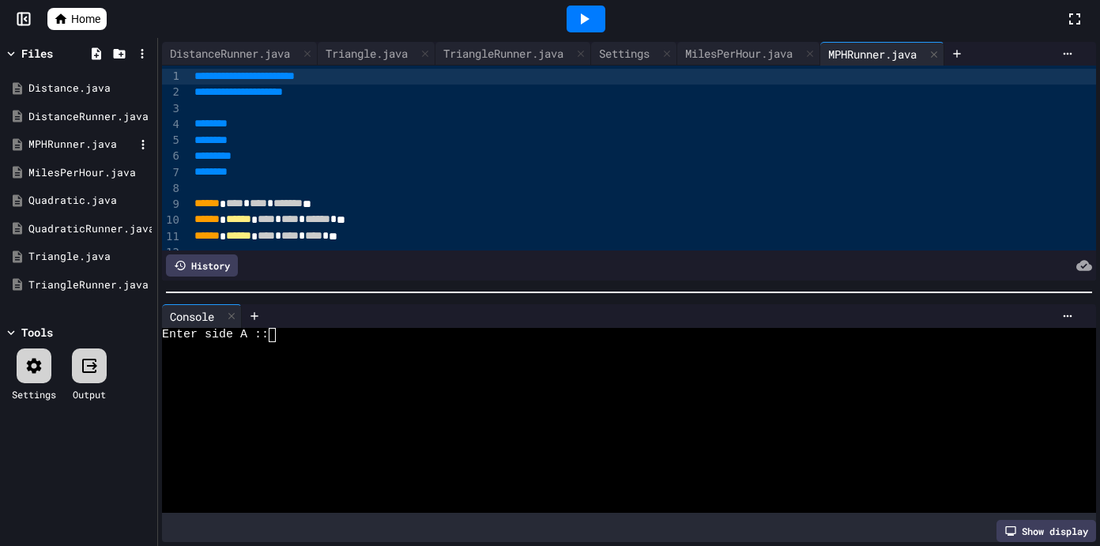
click at [100, 145] on div "MPHRunner.java" at bounding box center [81, 145] width 106 height 16
click at [587, 10] on icon at bounding box center [584, 18] width 19 height 19
click at [353, 343] on div at bounding box center [621, 349] width 918 height 14
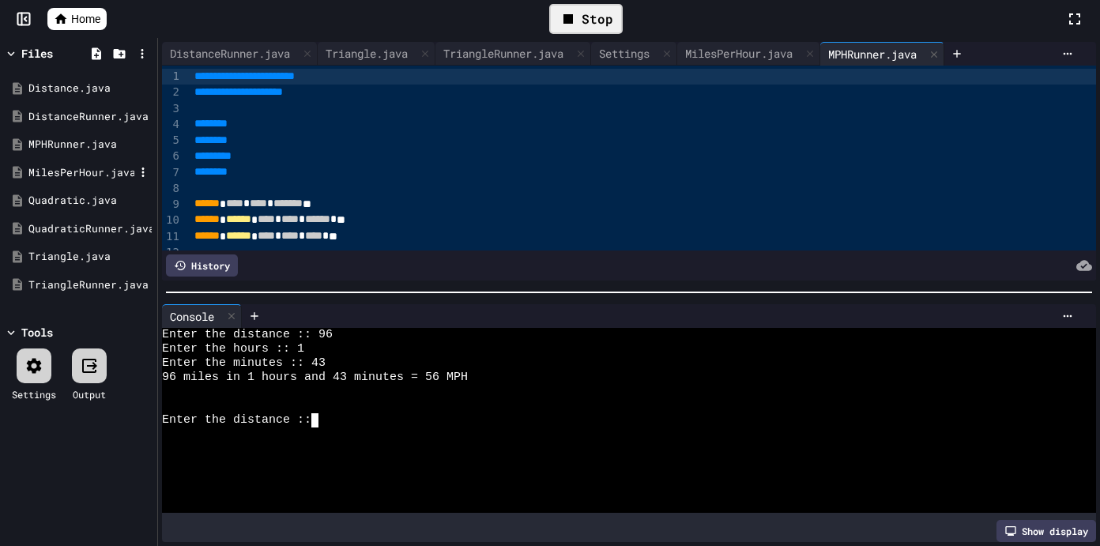
click at [111, 166] on div "MilesPerHour.java" at bounding box center [81, 173] width 106 height 16
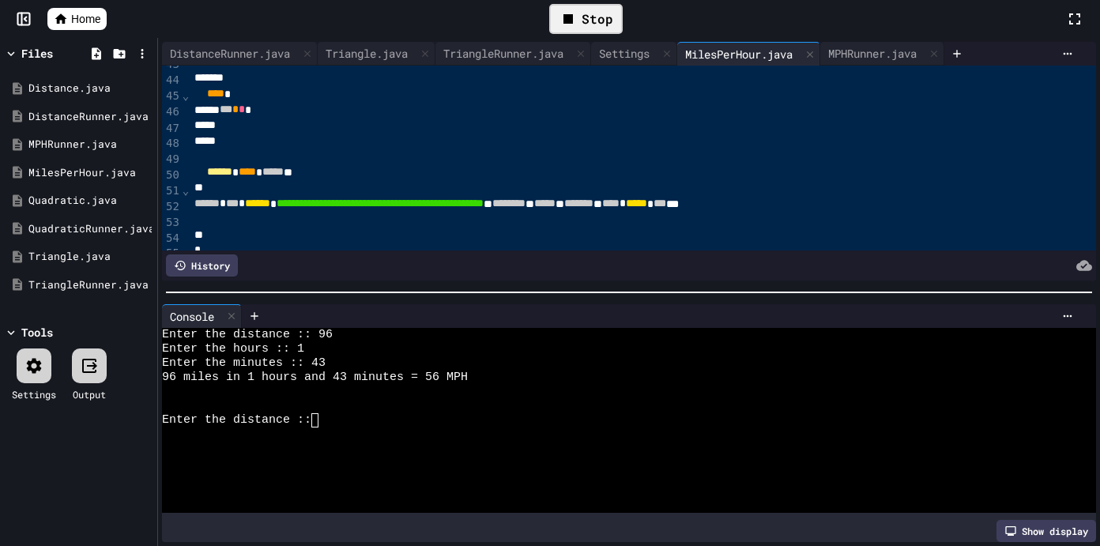
scroll to position [694, 0]
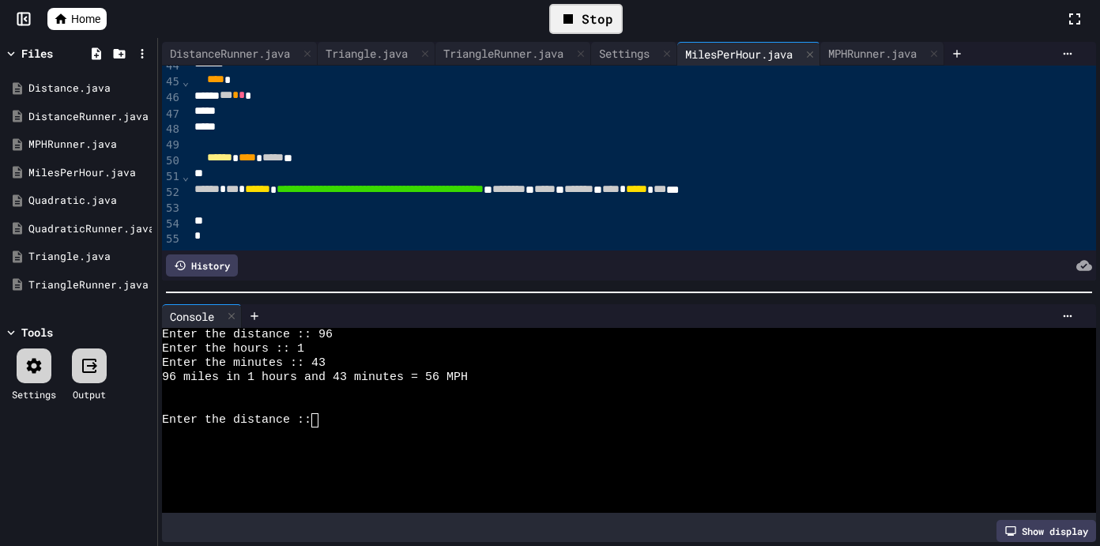
click at [333, 424] on div "Enter the distance ::" at bounding box center [621, 420] width 918 height 14
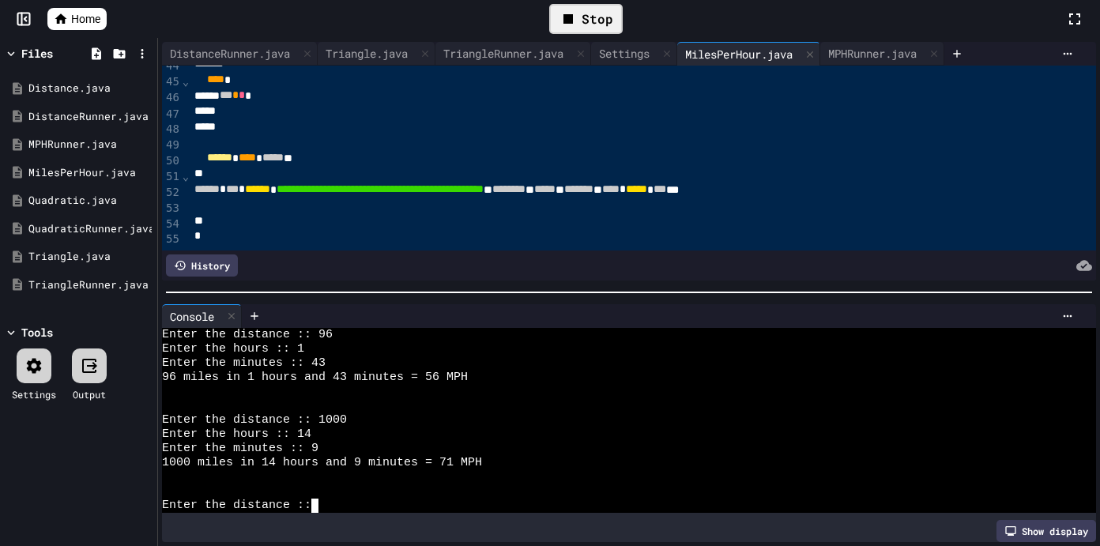
click at [17, 364] on div at bounding box center [34, 366] width 35 height 35
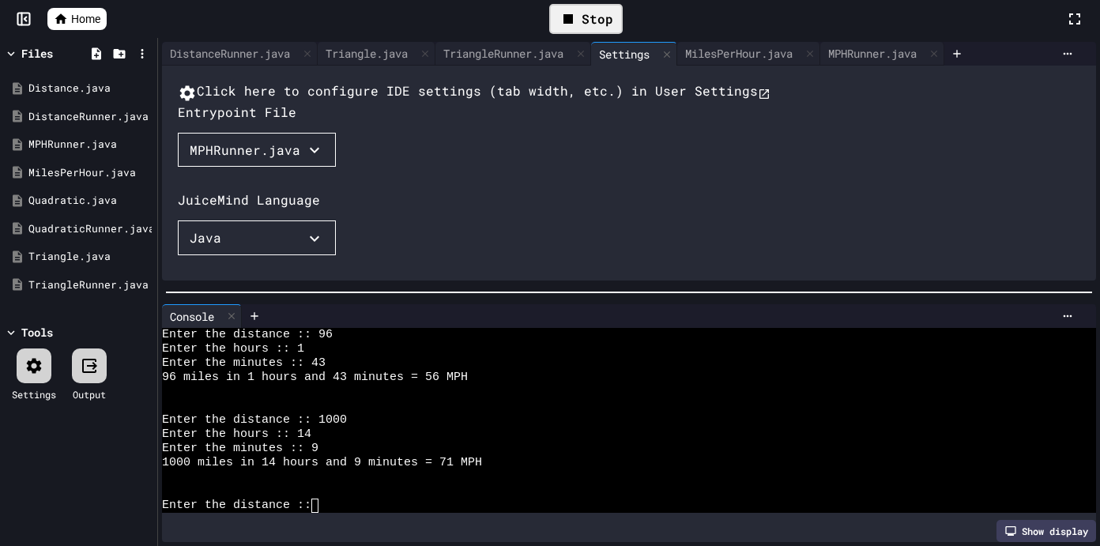
click at [266, 160] on div "MPHRunner.java" at bounding box center [245, 150] width 111 height 19
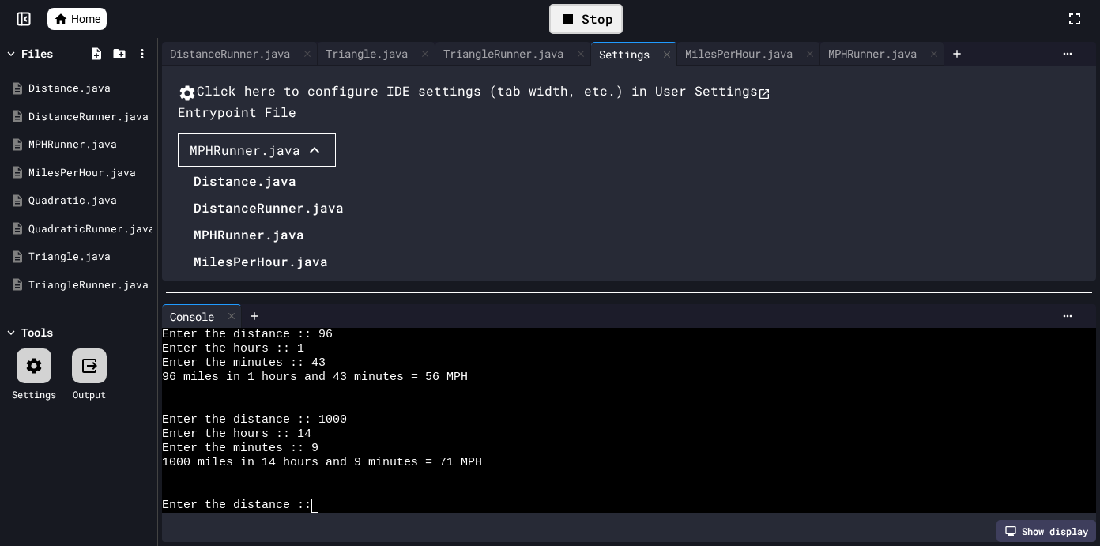
click at [261, 328] on li "QuadraticRunner.java" at bounding box center [273, 315] width 158 height 25
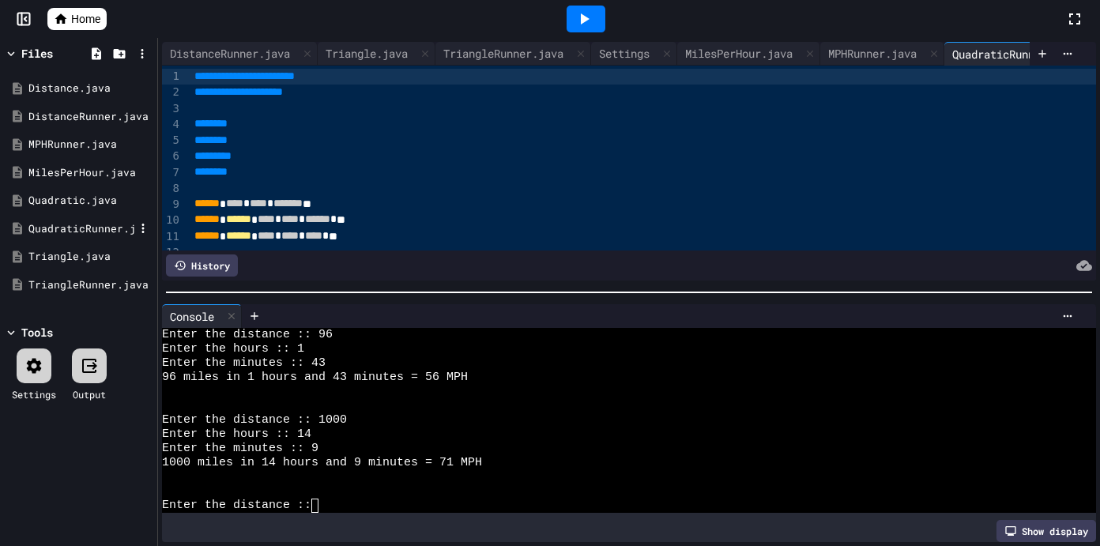
click at [96, 228] on div "QuadraticRunner.java" at bounding box center [81, 229] width 106 height 16
click at [583, 26] on icon at bounding box center [584, 18] width 19 height 19
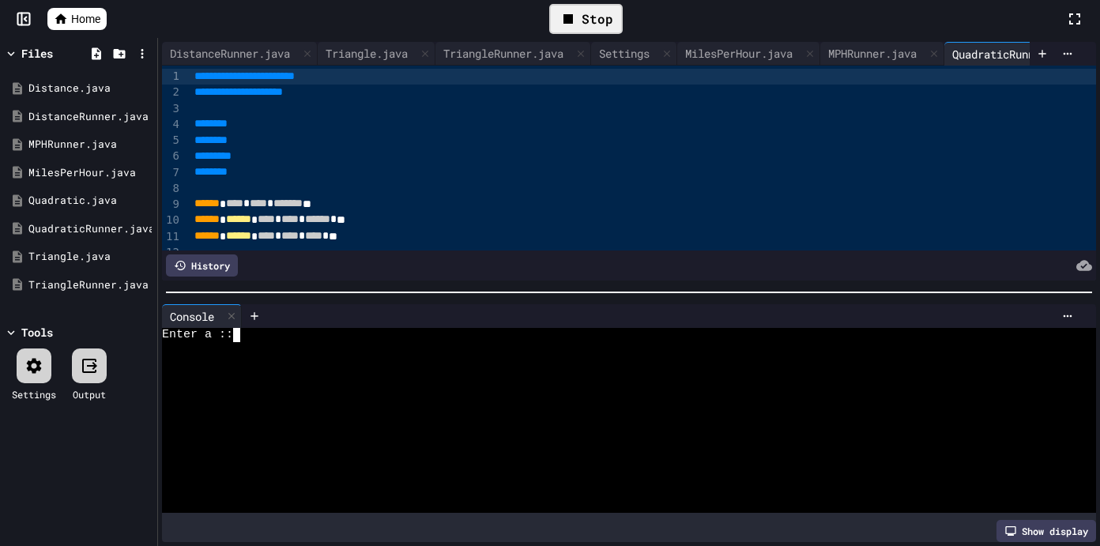
click at [353, 344] on div at bounding box center [621, 349] width 918 height 14
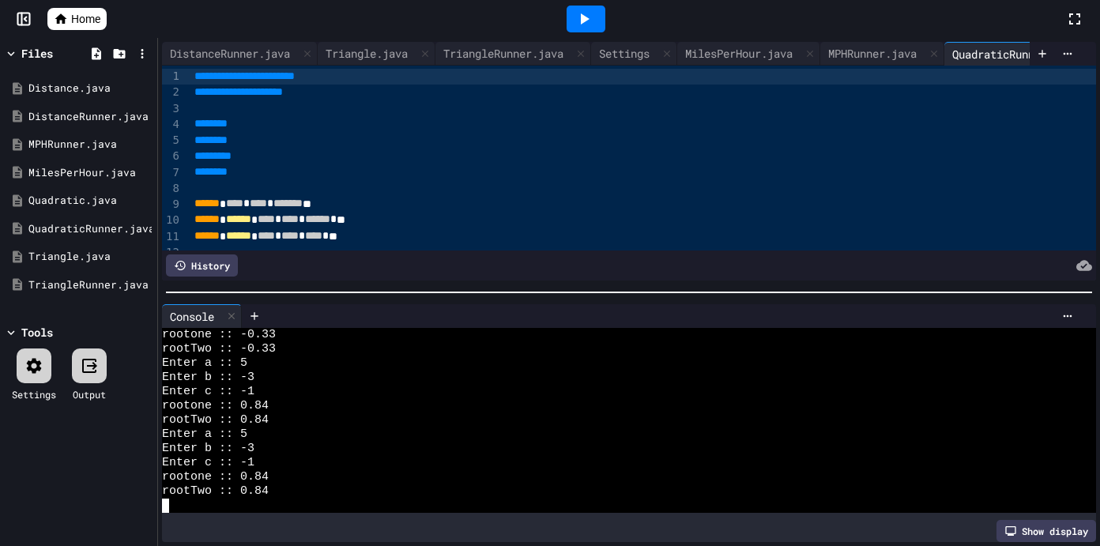
scroll to position [43, 0]
click at [94, 114] on div "DistanceRunner.java" at bounding box center [81, 117] width 106 height 16
click at [34, 372] on icon at bounding box center [34, 365] width 15 height 15
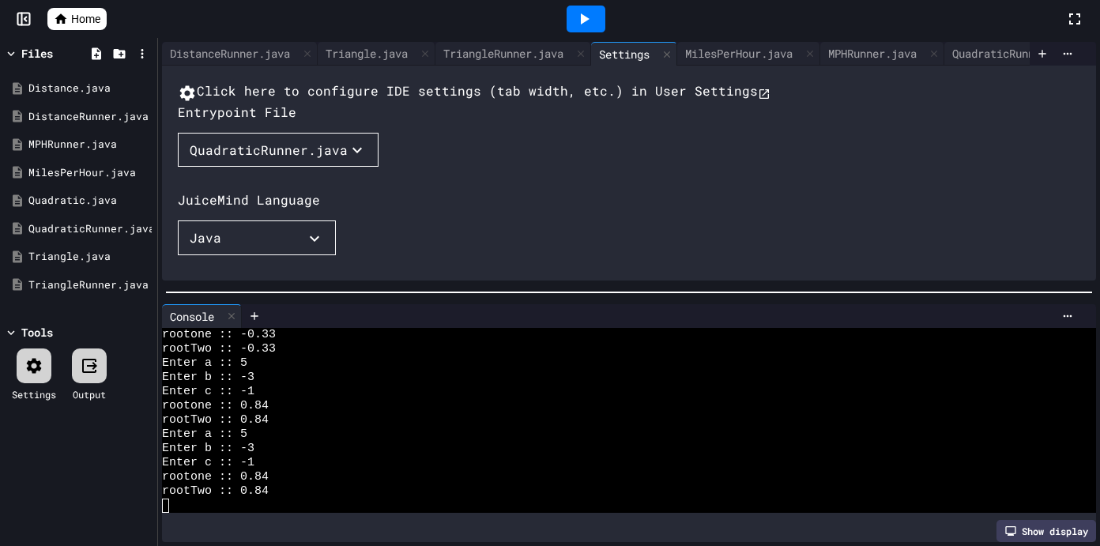
click at [274, 160] on div "QuadraticRunner.java" at bounding box center [269, 150] width 158 height 19
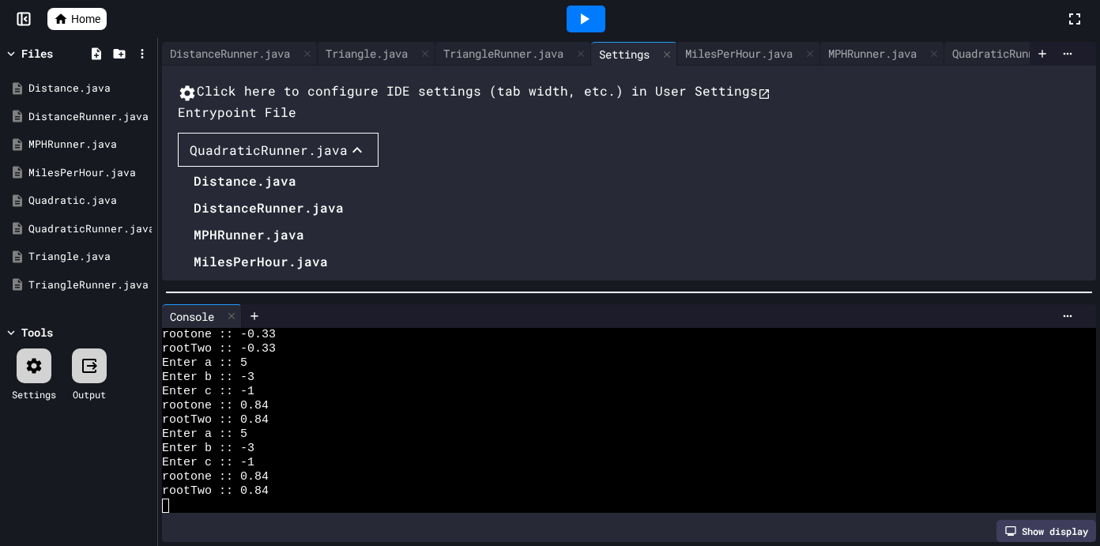
click at [258, 221] on li "DistanceRunner.java" at bounding box center [273, 207] width 158 height 25
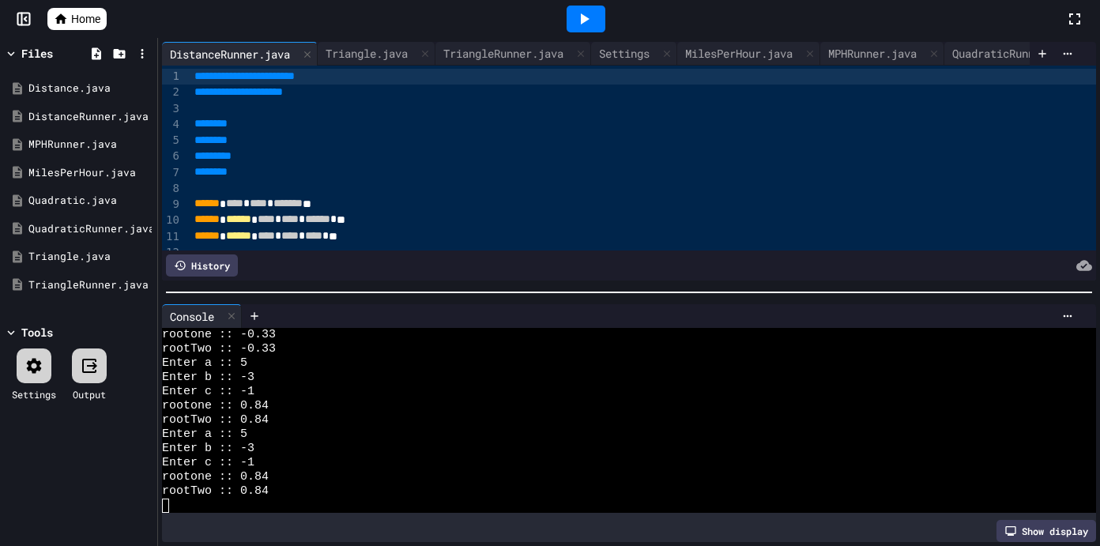
click at [587, 17] on icon at bounding box center [584, 18] width 19 height 19
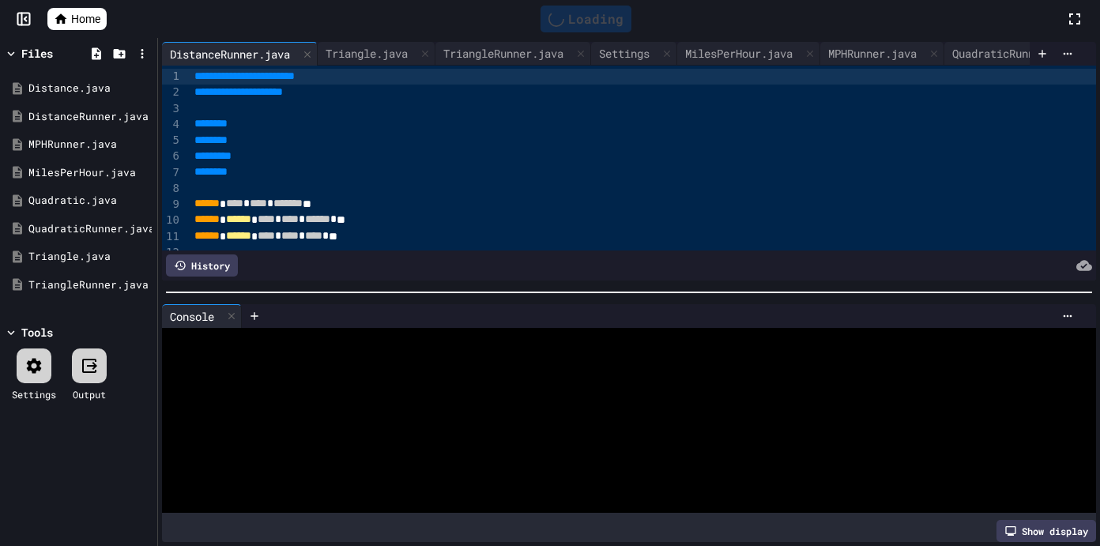
scroll to position [0, 0]
click at [414, 420] on div at bounding box center [621, 420] width 918 height 14
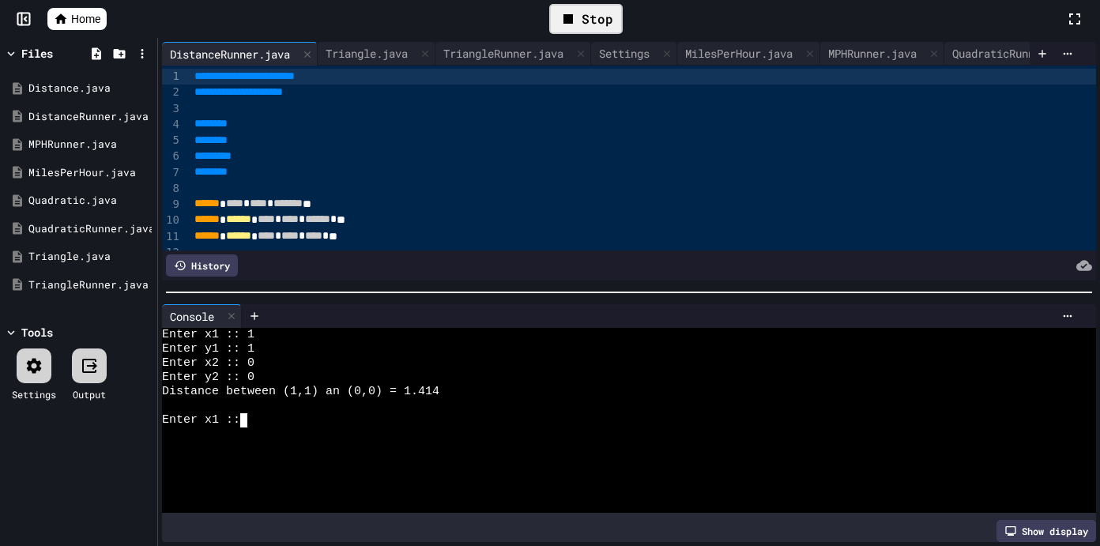
click at [32, 366] on icon at bounding box center [34, 365] width 19 height 19
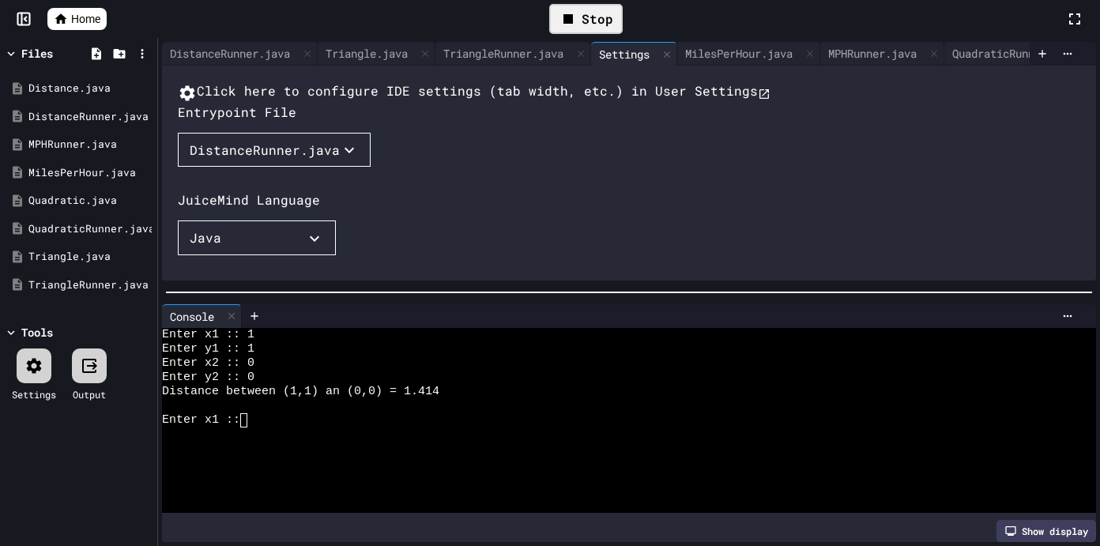
click at [283, 168] on button "DistanceRunner.java" at bounding box center [274, 150] width 193 height 35
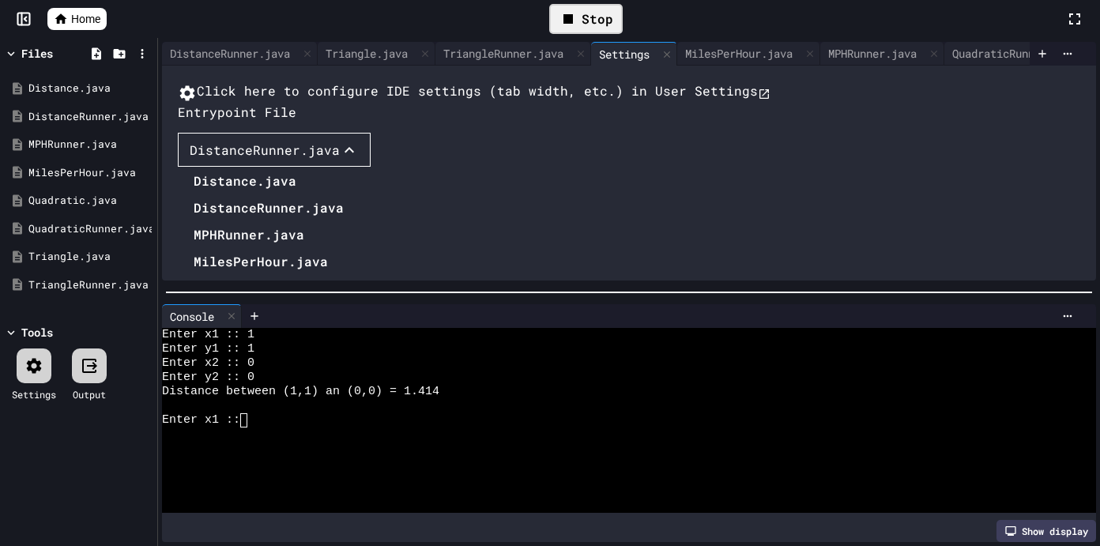
click at [228, 328] on li "QuadraticRunner.java" at bounding box center [273, 315] width 158 height 25
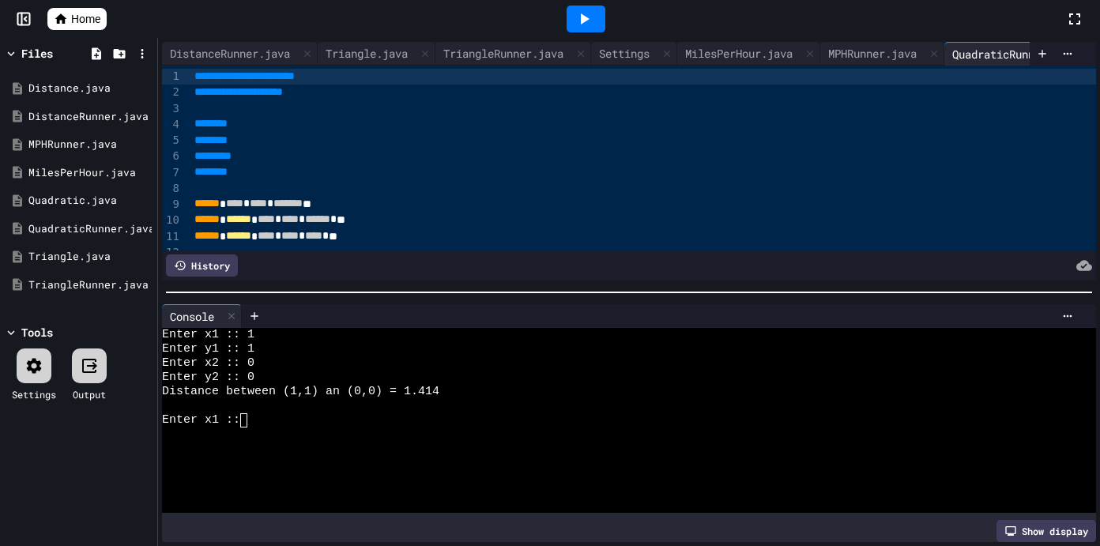
click at [587, 28] on div at bounding box center [586, 19] width 39 height 27
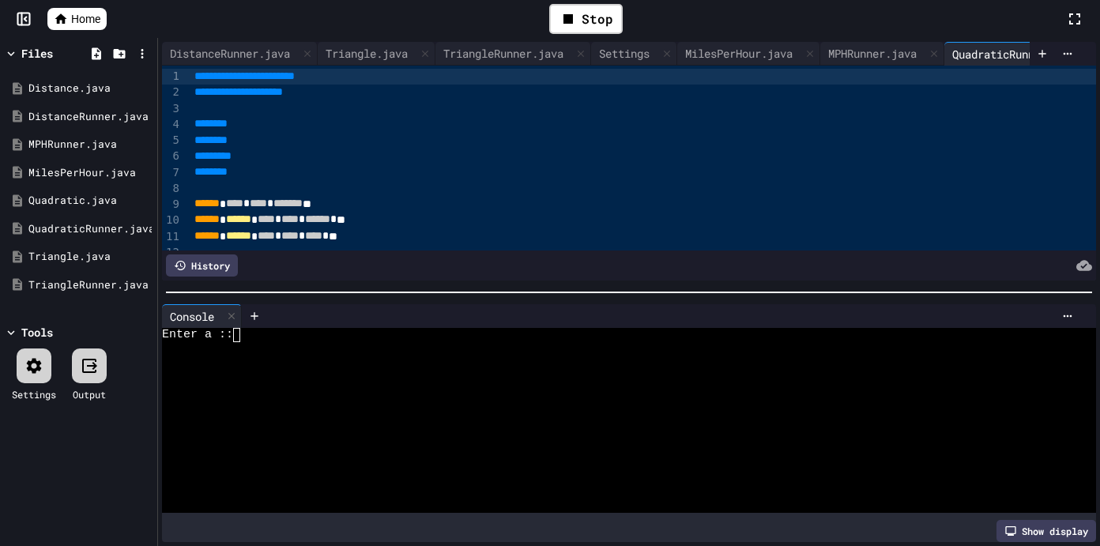
click at [451, 353] on div at bounding box center [621, 349] width 918 height 14
